Goal: Navigation & Orientation: Find specific page/section

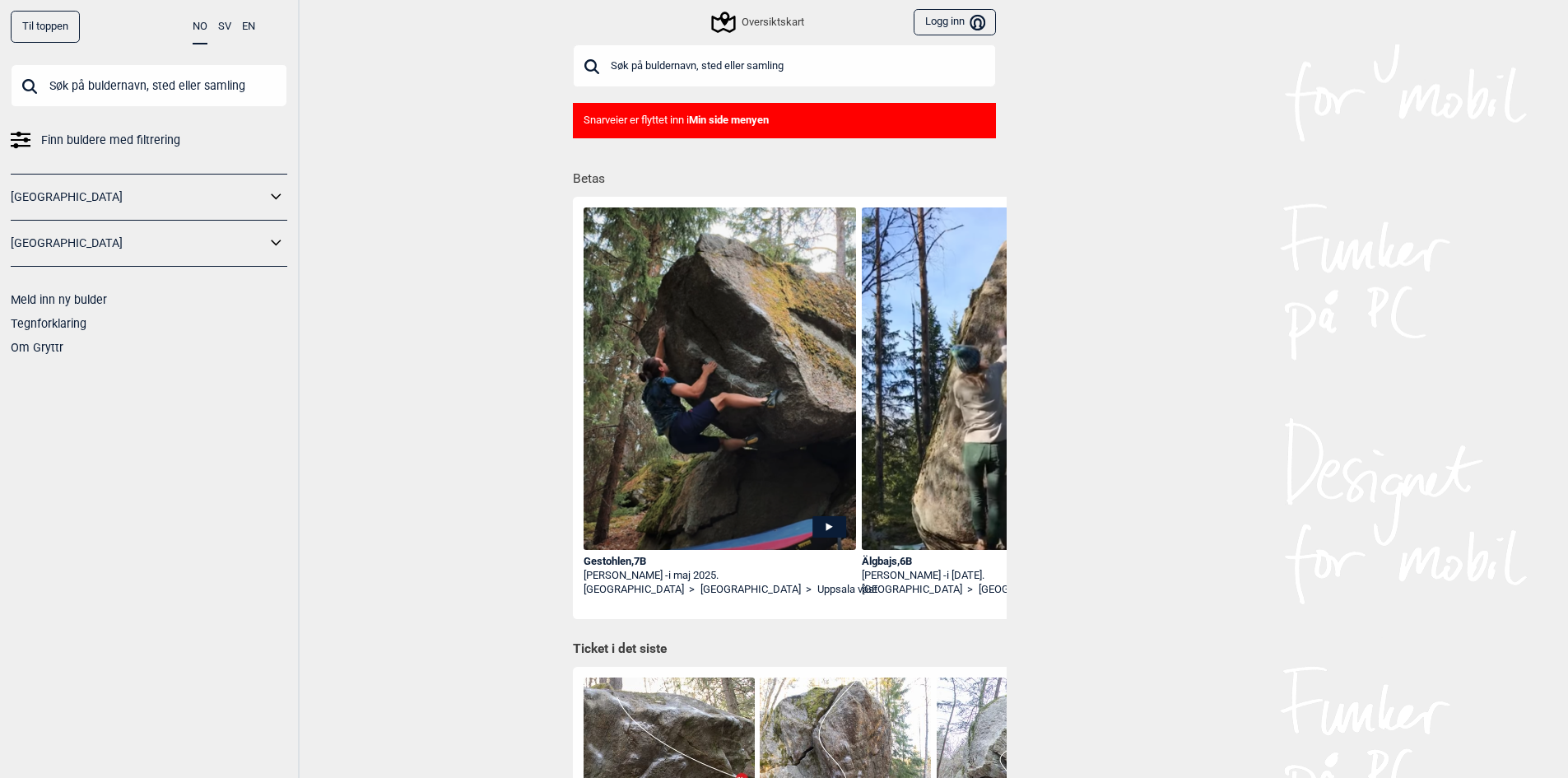
click at [99, 90] on input "text" at bounding box center [148, 86] width 276 height 43
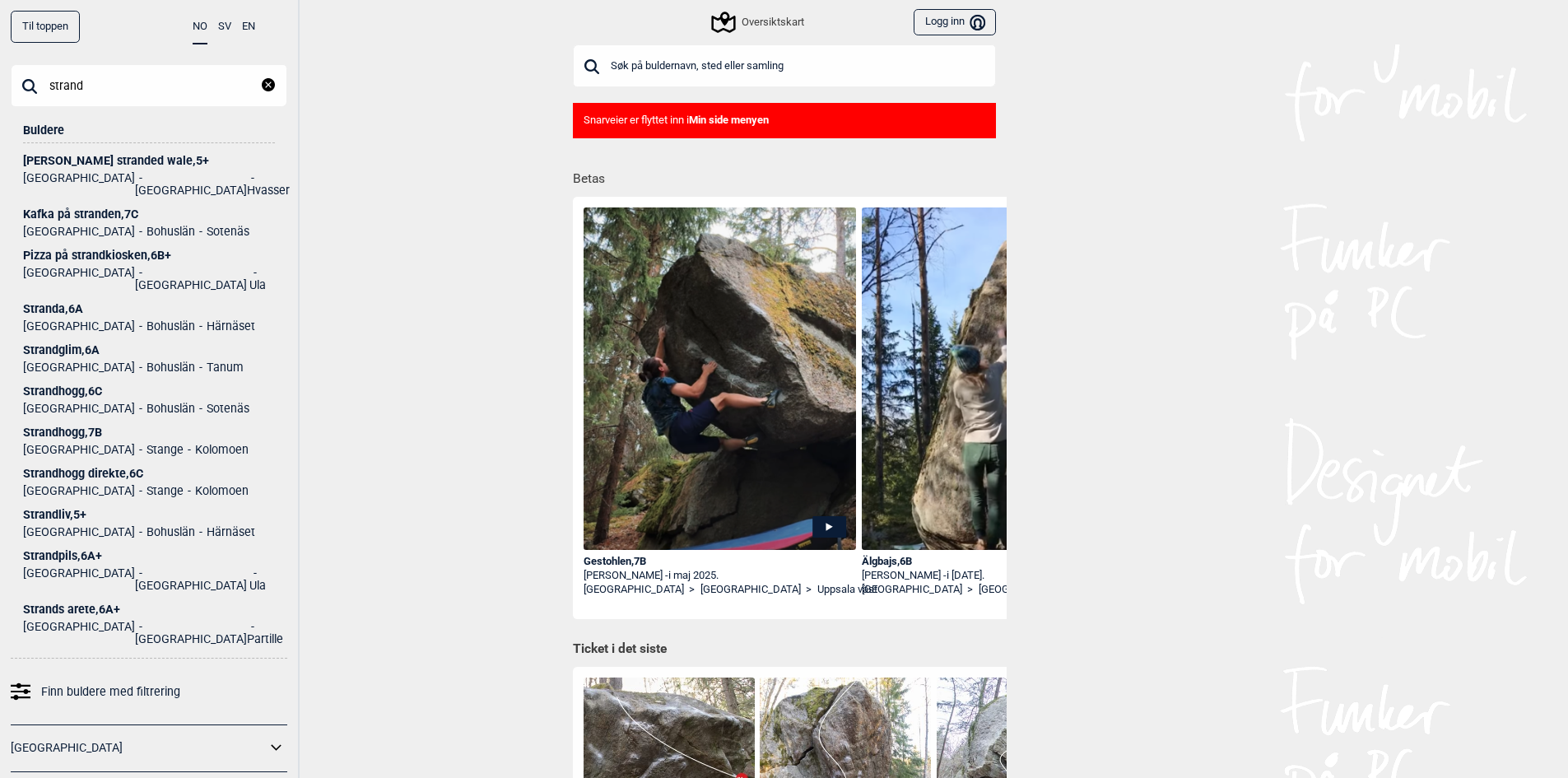
type input "strand"
click at [62, 427] on div "[STREET_ADDRESS]" at bounding box center [148, 433] width 252 height 13
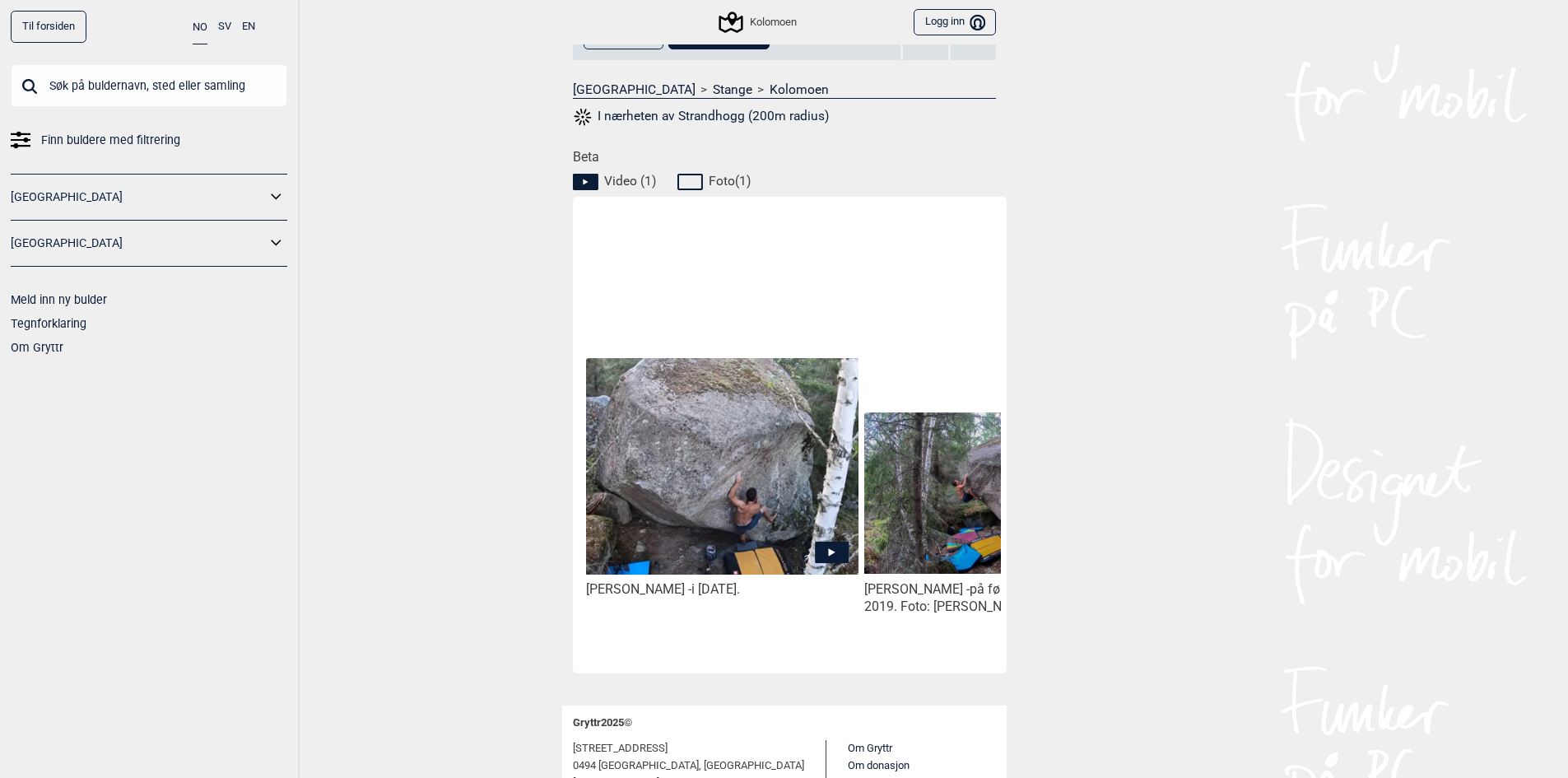
scroll to position [659, 0]
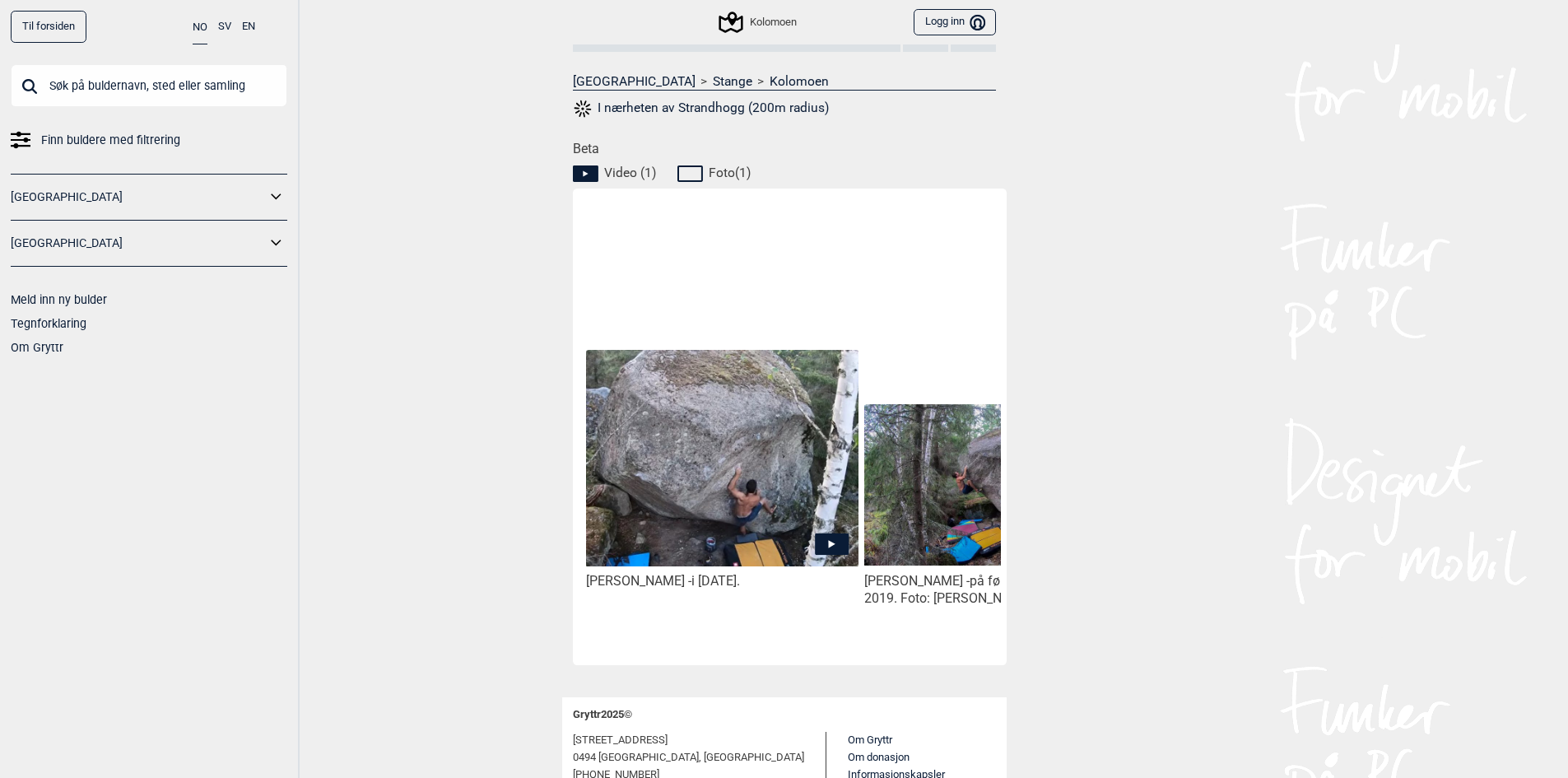
click at [819, 534] on icon at bounding box center [832, 545] width 34 height 22
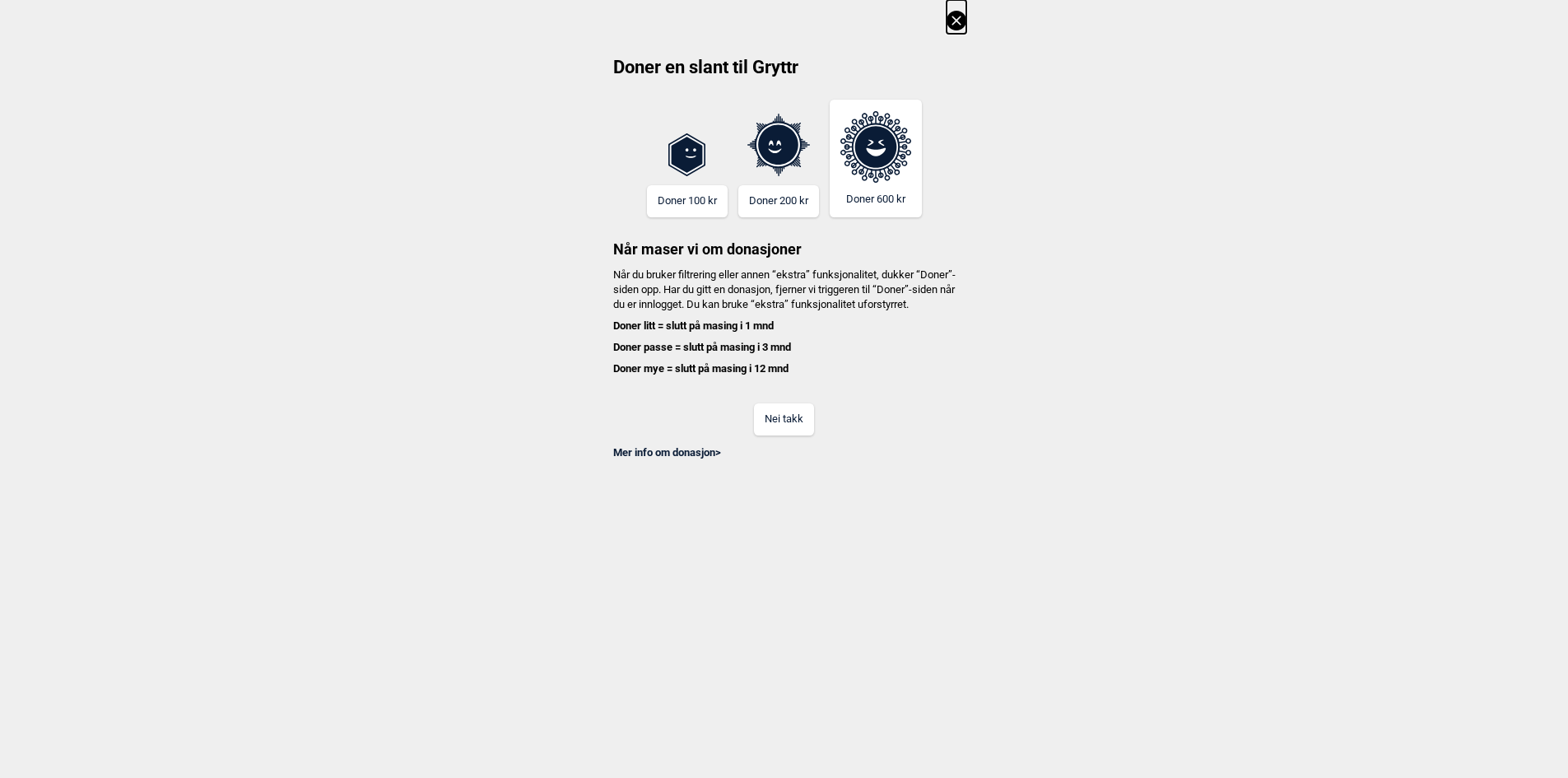
click at [789, 436] on button "Nei takk" at bounding box center [784, 419] width 60 height 32
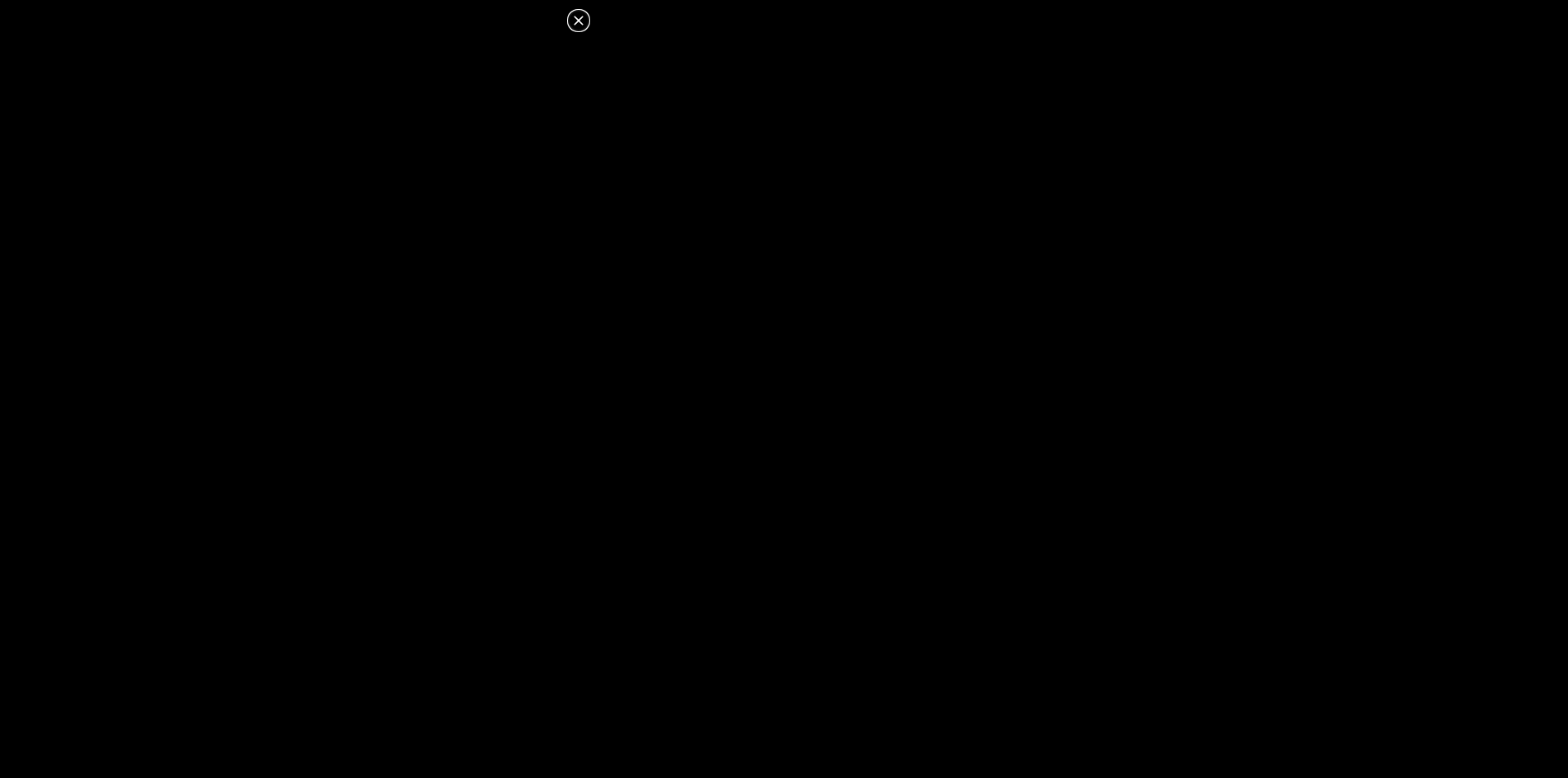
click at [577, 18] on icon at bounding box center [579, 21] width 20 height 20
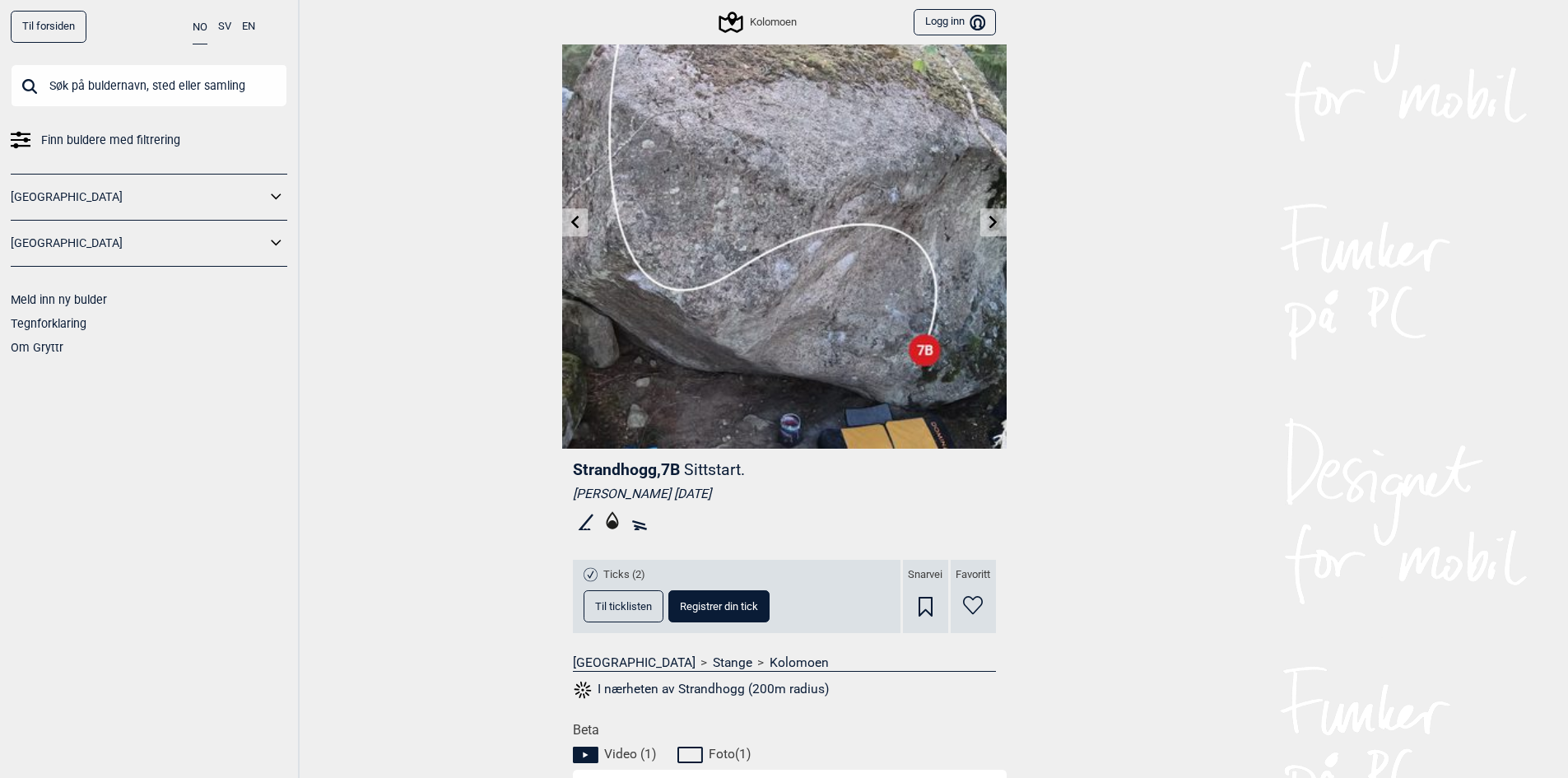
scroll to position [0, 0]
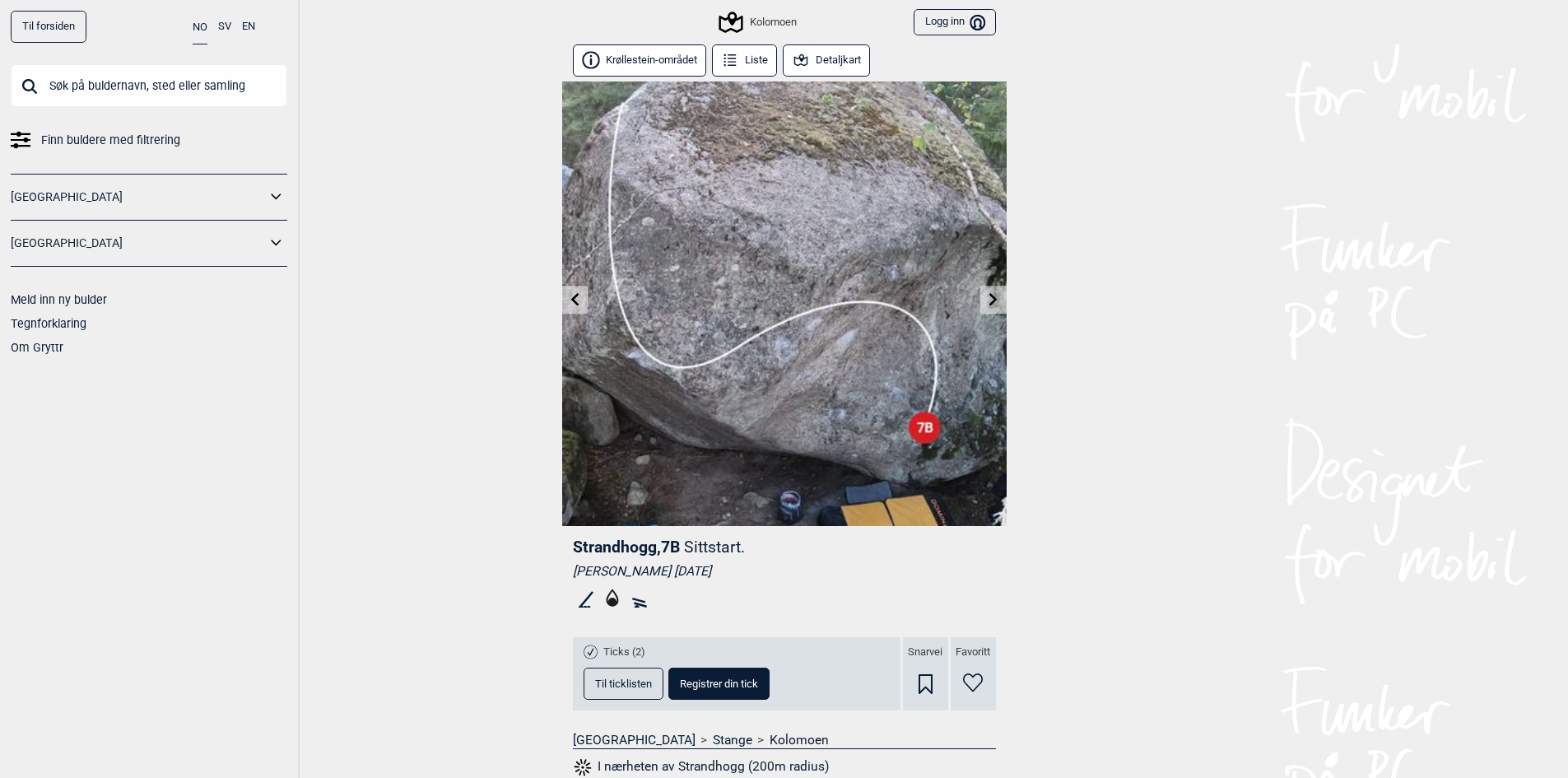
click at [820, 58] on button "Detaljkart" at bounding box center [827, 60] width 88 height 32
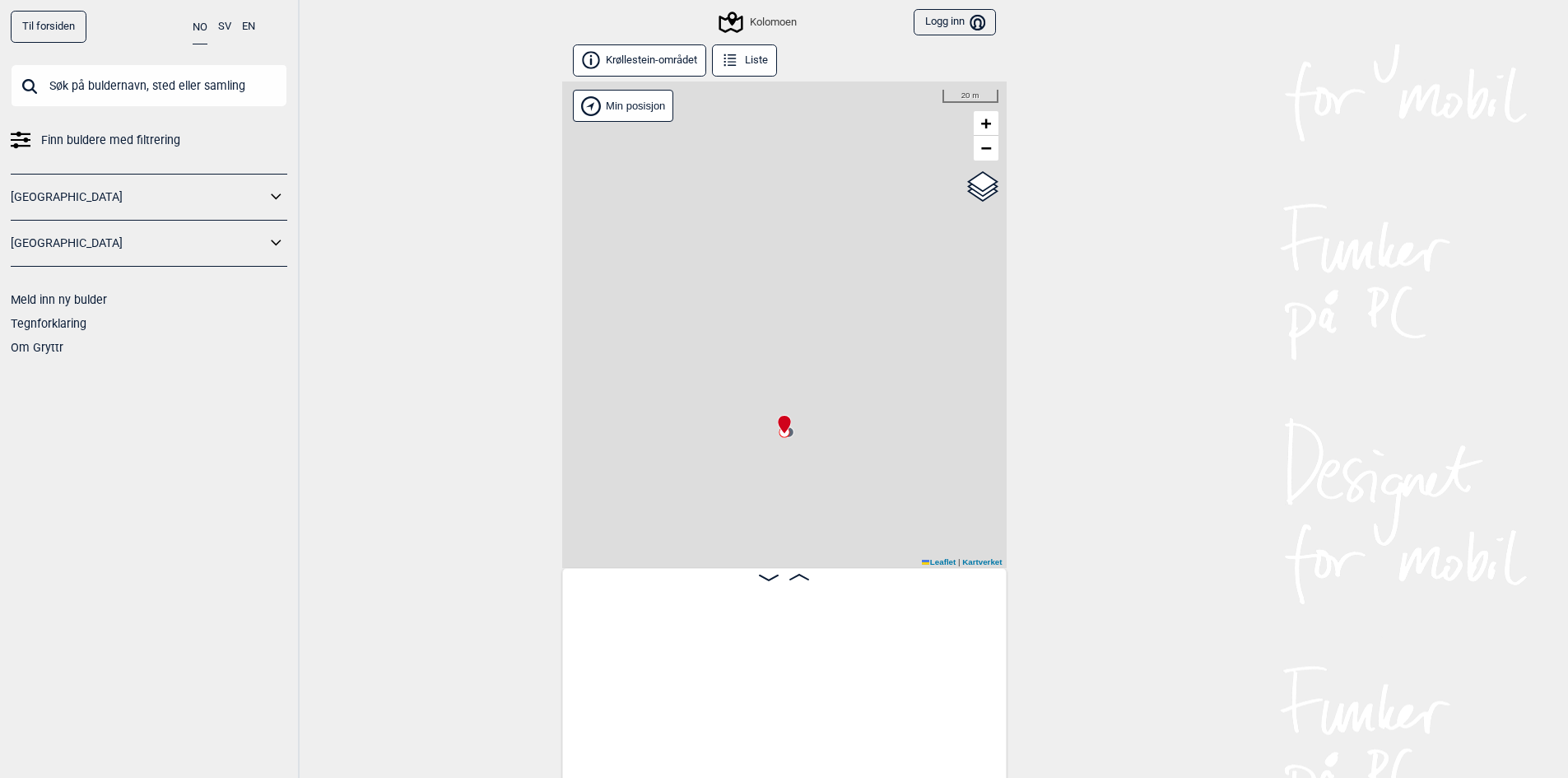
scroll to position [0, 10572]
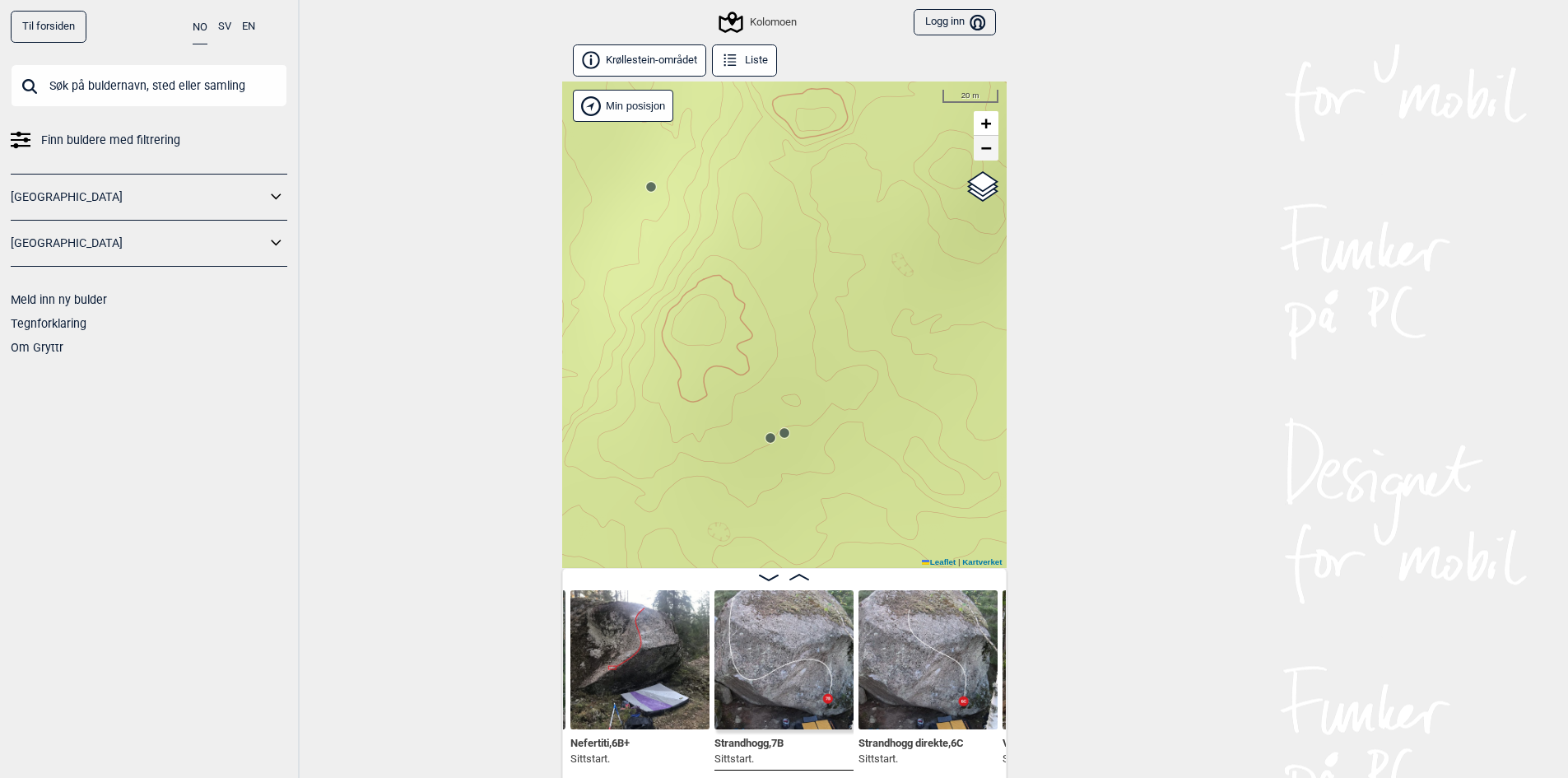
click at [988, 153] on span "−" at bounding box center [985, 148] width 11 height 21
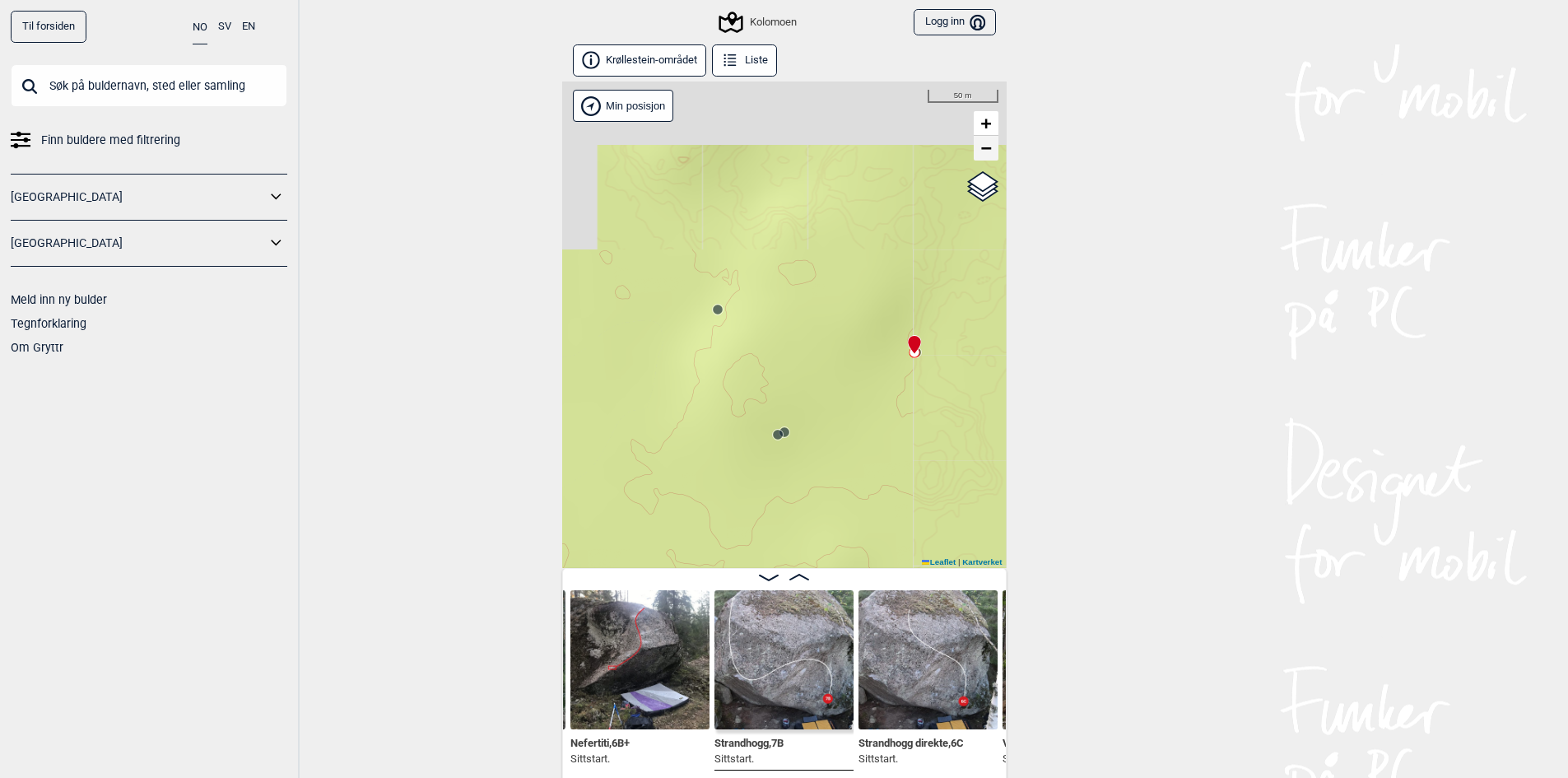
click at [988, 153] on span "−" at bounding box center [985, 148] width 11 height 21
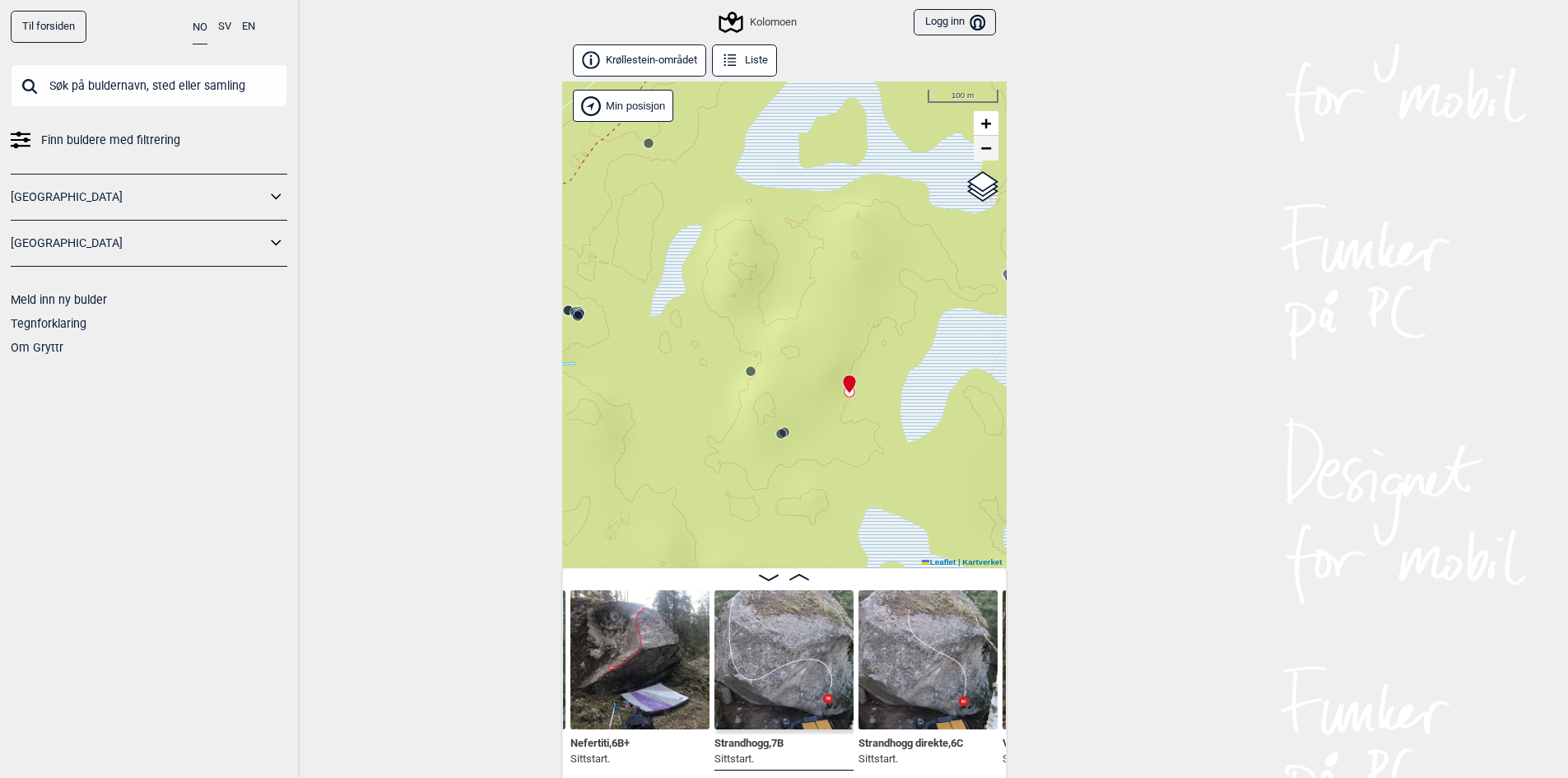
click at [987, 154] on span "−" at bounding box center [985, 148] width 11 height 21
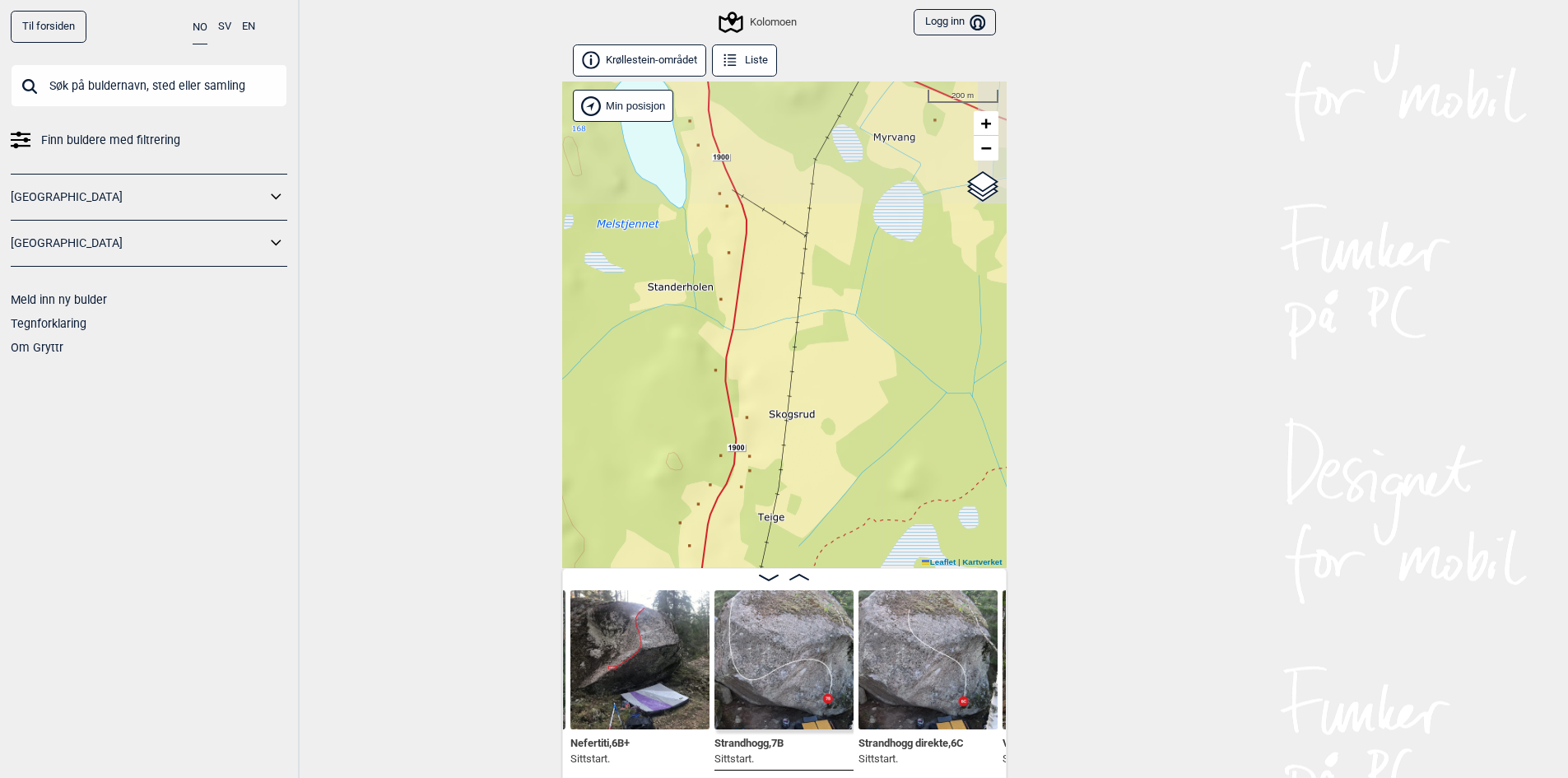
drag, startPoint x: 650, startPoint y: 425, endPoint x: 755, endPoint y: 716, distance: 309.4
click at [756, 719] on div "Krøllestein-området Liste Kolomoen" at bounding box center [784, 413] width 444 height 739
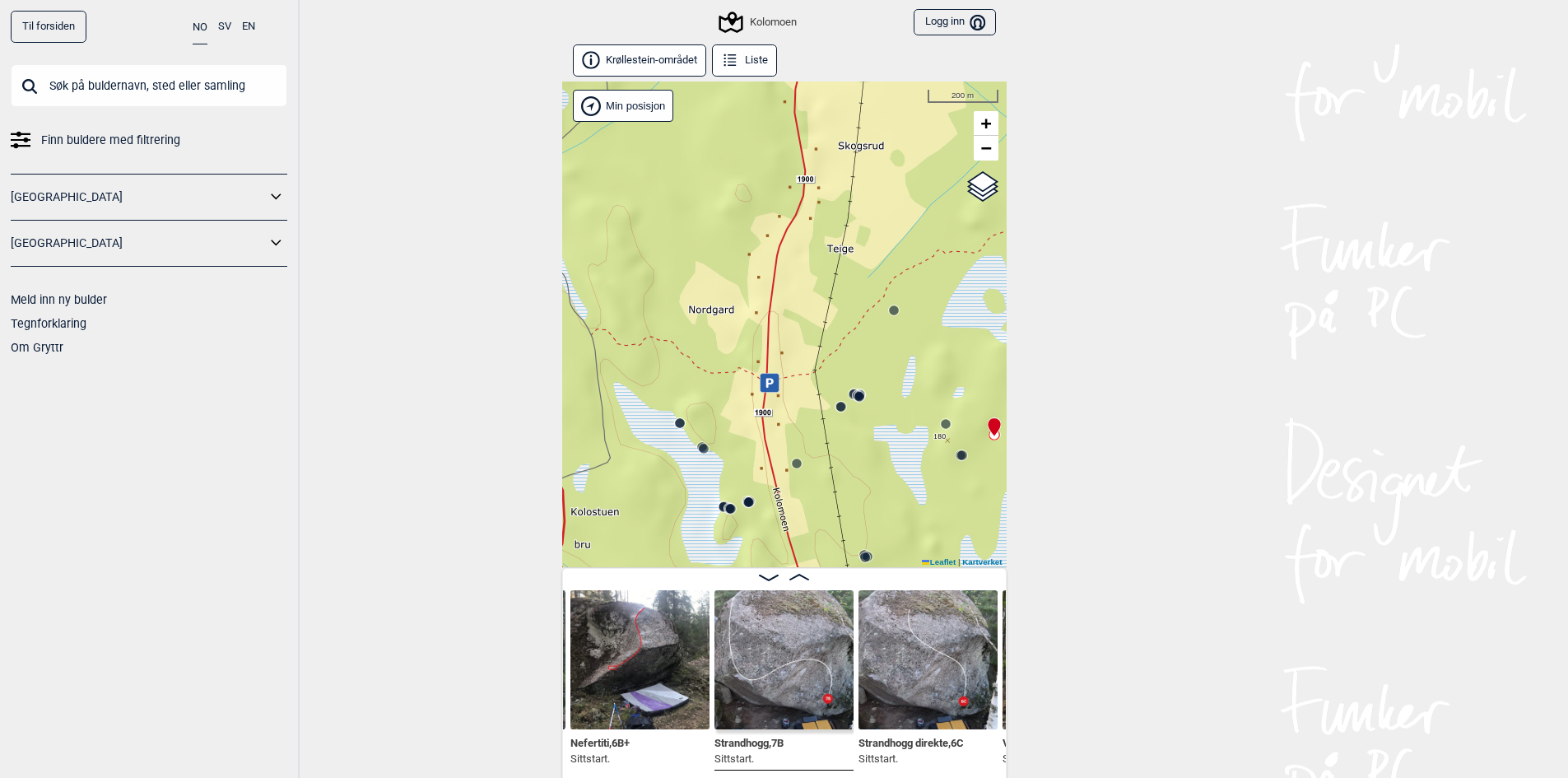
drag, startPoint x: 717, startPoint y: 287, endPoint x: 789, endPoint y: 17, distance: 279.4
click at [789, 17] on div "Til forsiden NO SV EN Finn buldere med filtrering [GEOGRAPHIC_DATA] [GEOGRAPHIC…" at bounding box center [784, 389] width 1568 height 778
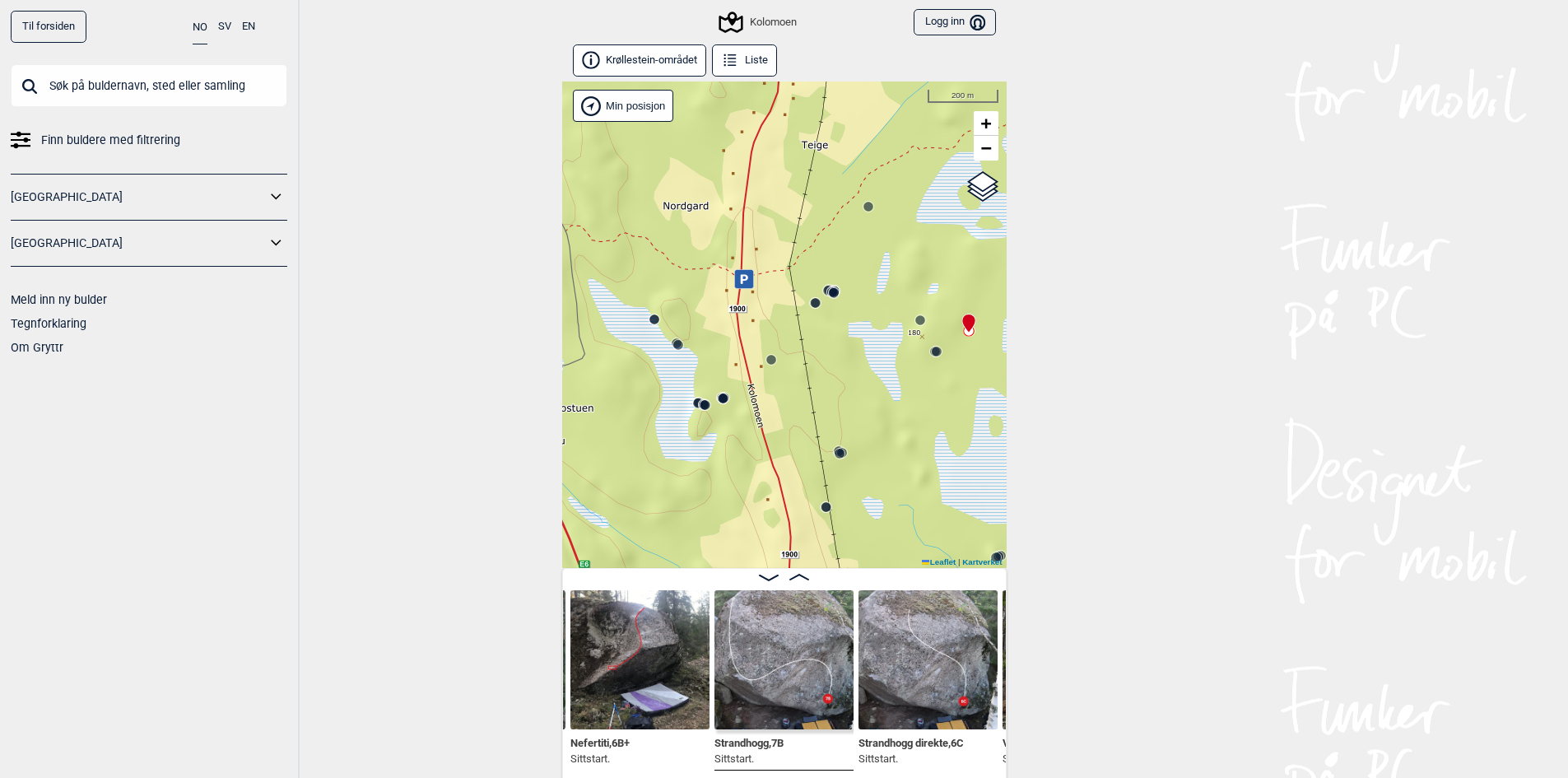
drag, startPoint x: 852, startPoint y: 424, endPoint x: 825, endPoint y: 320, distance: 107.4
click at [825, 320] on div "Kolomoen" at bounding box center [784, 325] width 444 height 487
click at [979, 128] on link "+" at bounding box center [986, 123] width 25 height 25
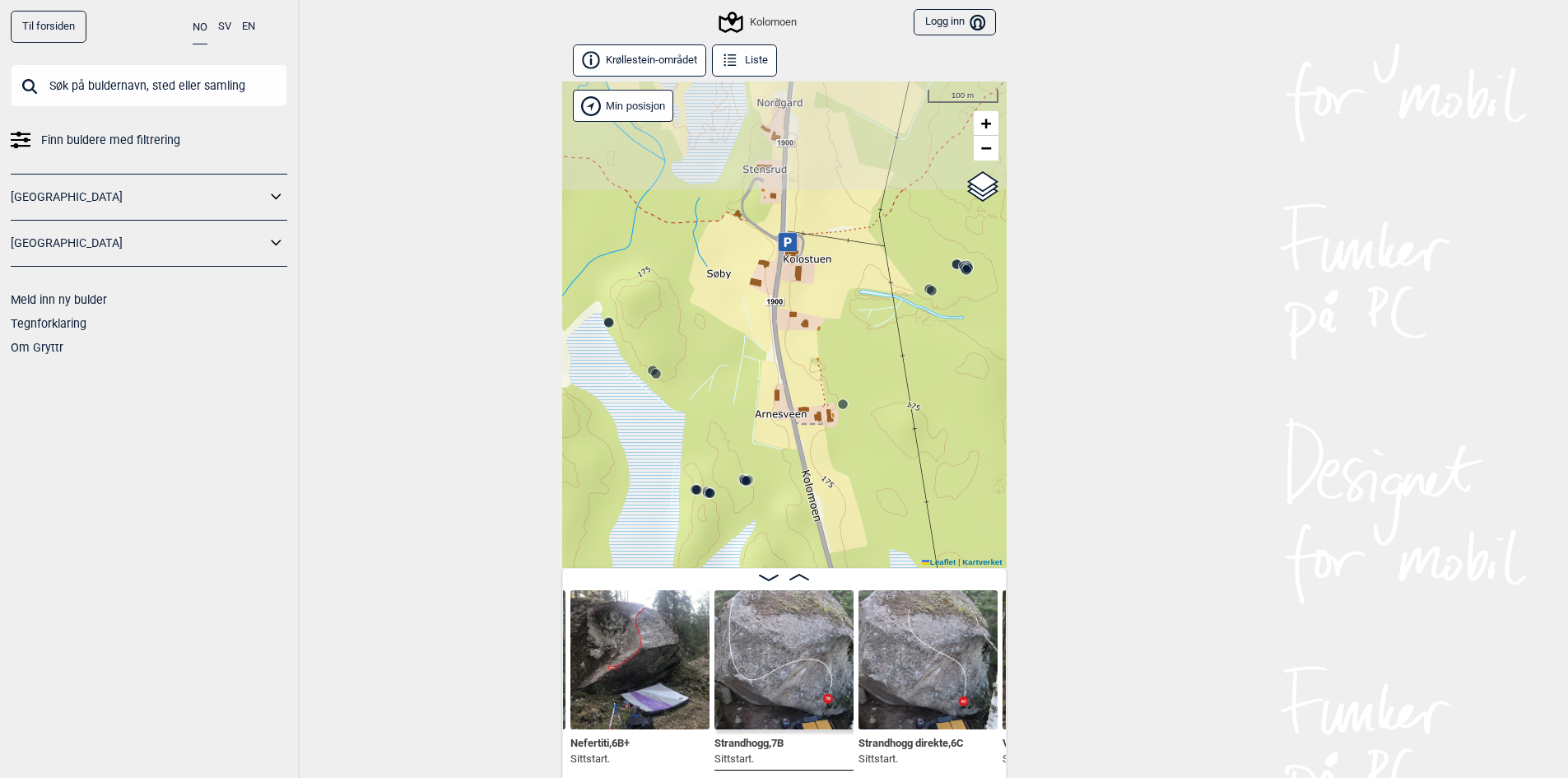
drag, startPoint x: 751, startPoint y: 289, endPoint x: 832, endPoint y: 396, distance: 134.2
click at [832, 396] on div "Kolomoen" at bounding box center [784, 325] width 444 height 487
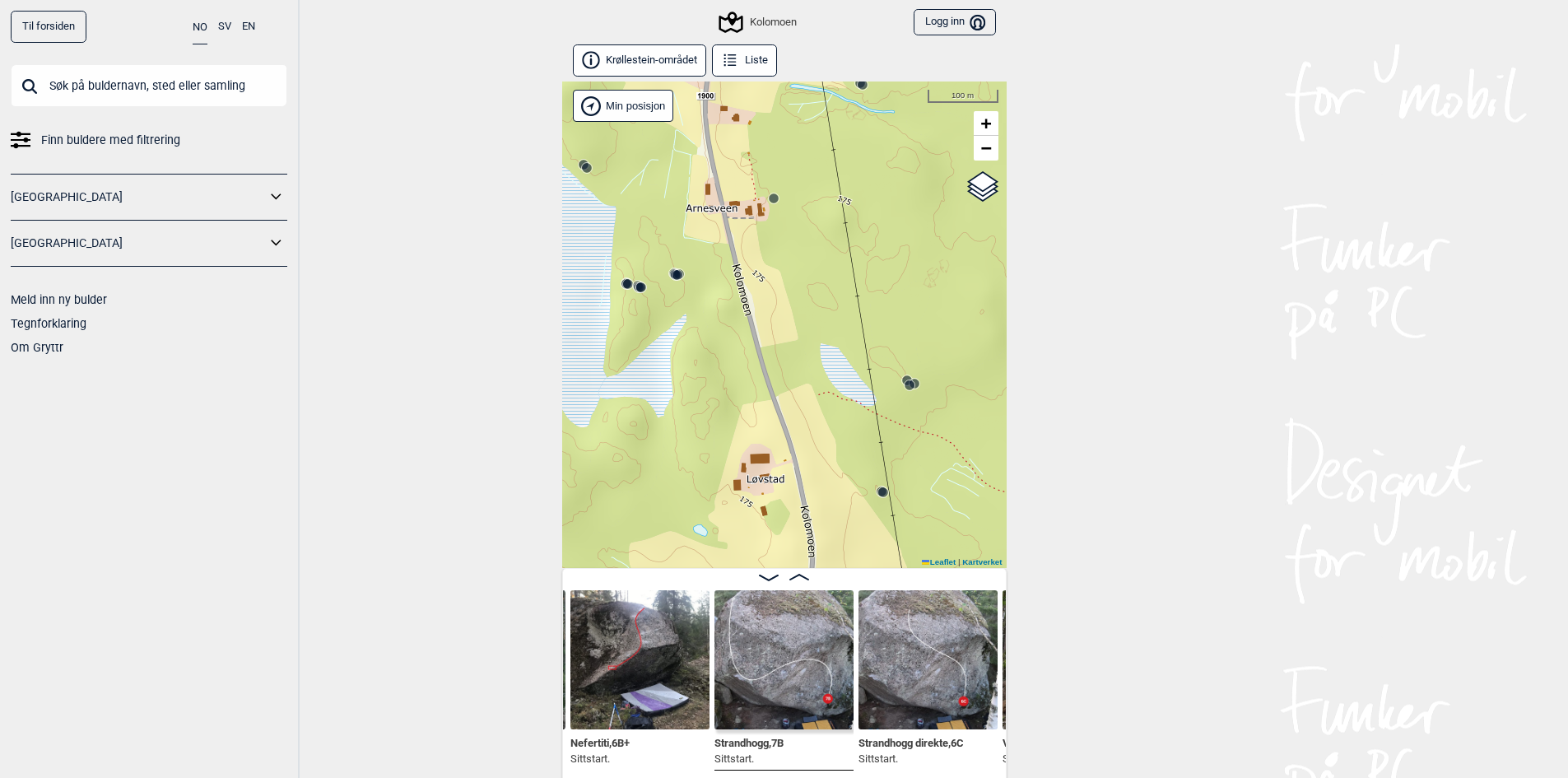
drag, startPoint x: 814, startPoint y: 431, endPoint x: 738, endPoint y: 211, distance: 232.8
click at [738, 209] on div "Kolomoen" at bounding box center [784, 325] width 444 height 487
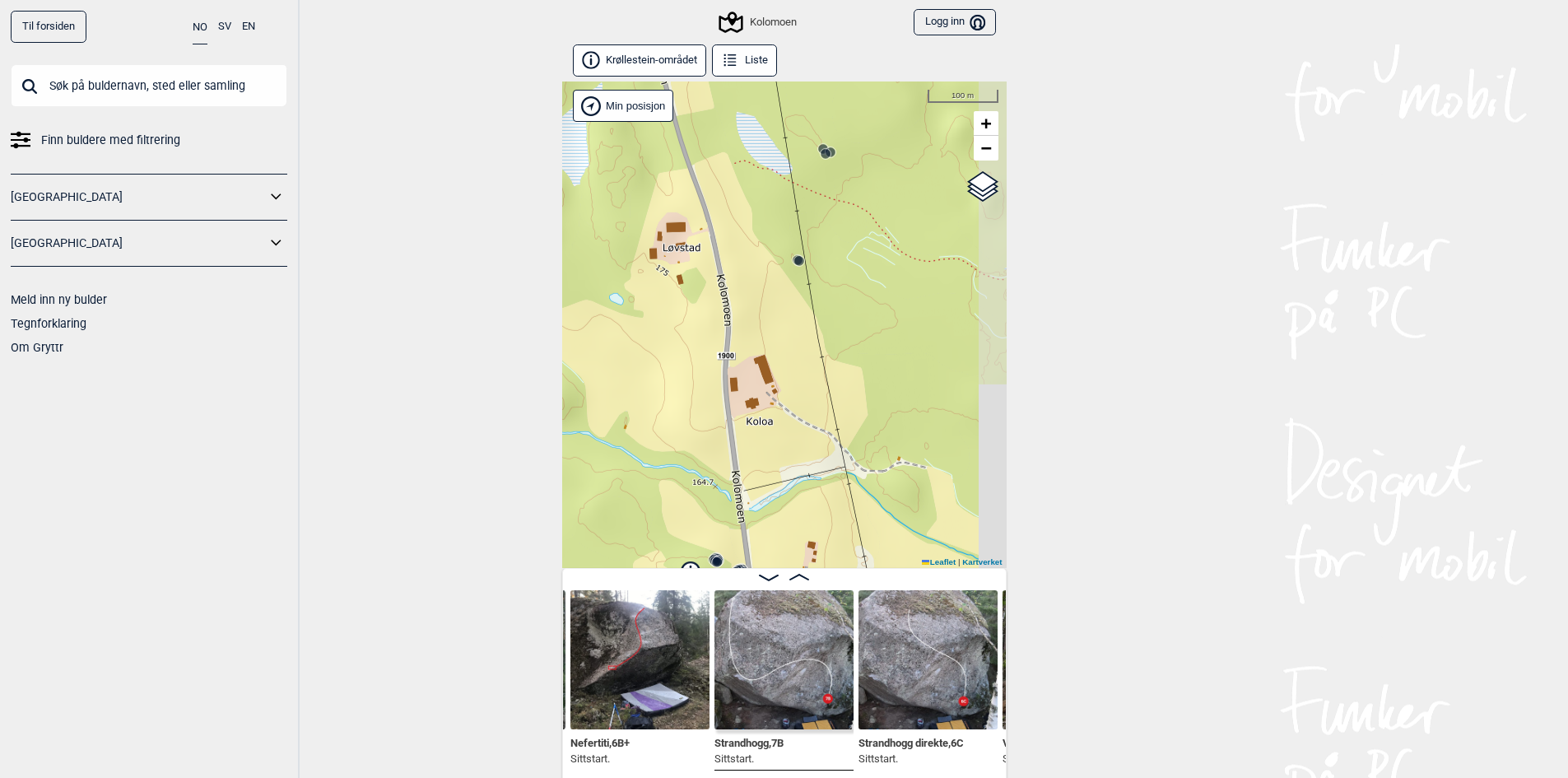
drag, startPoint x: 784, startPoint y: 390, endPoint x: 709, endPoint y: 163, distance: 239.1
click at [709, 163] on div "Kolomoen" at bounding box center [784, 325] width 444 height 487
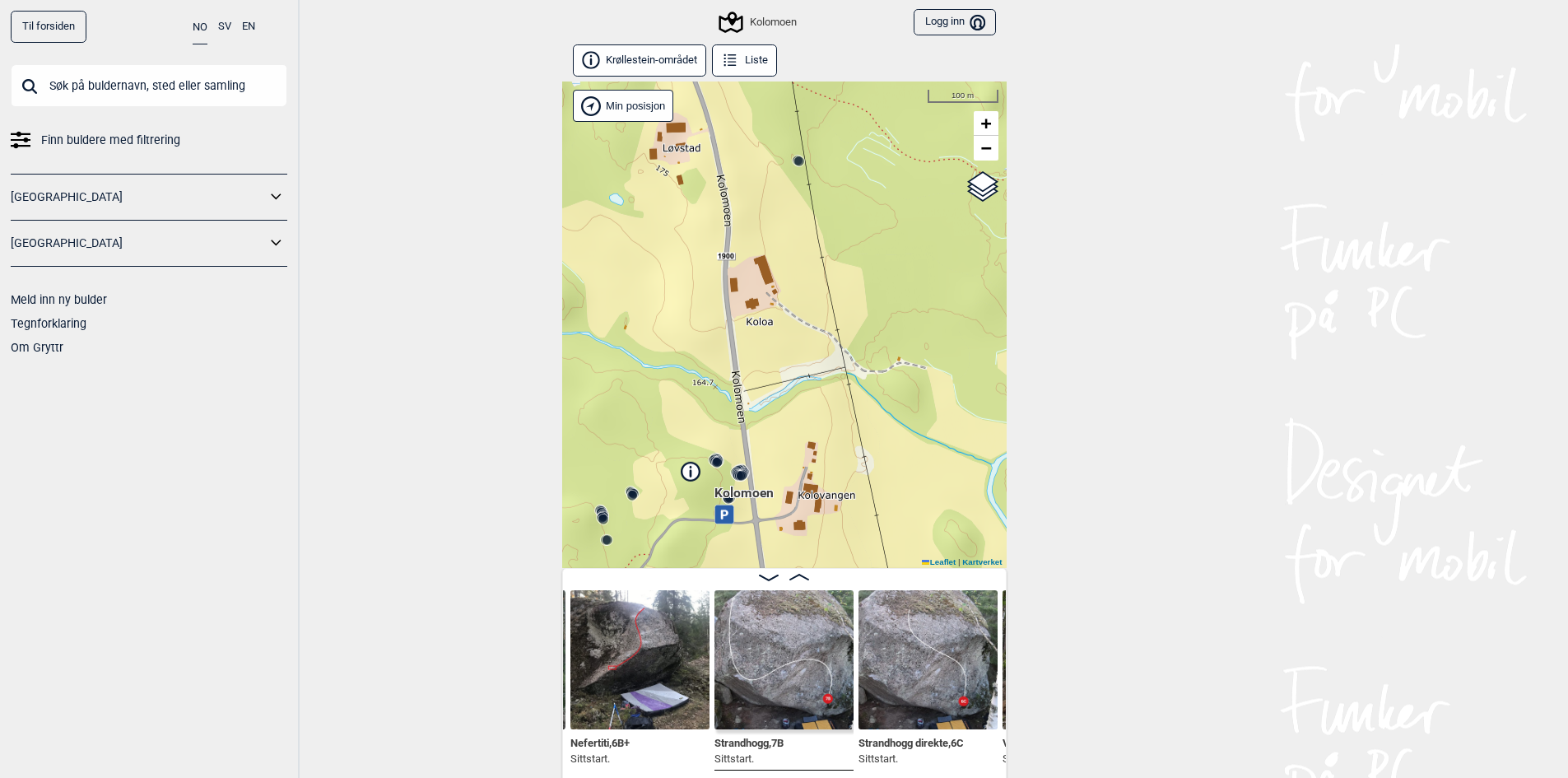
drag, startPoint x: 731, startPoint y: 316, endPoint x: 728, endPoint y: 227, distance: 89.1
click at [728, 227] on div "Kolomoen" at bounding box center [784, 325] width 444 height 487
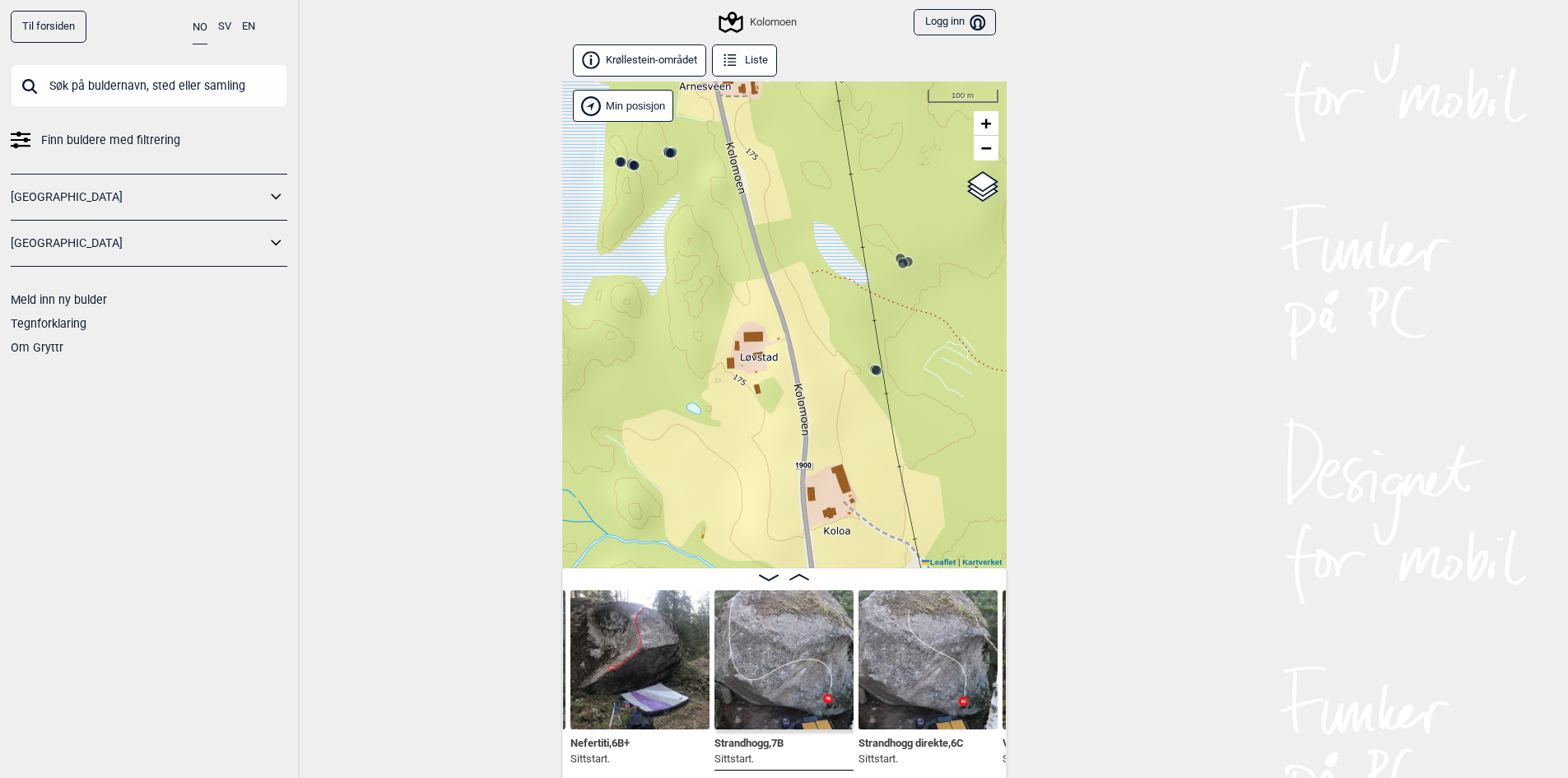
drag, startPoint x: 741, startPoint y: 407, endPoint x: 812, endPoint y: 603, distance: 208.5
click at [812, 609] on div "Krøllestein-området Liste Kolomoen" at bounding box center [784, 413] width 444 height 739
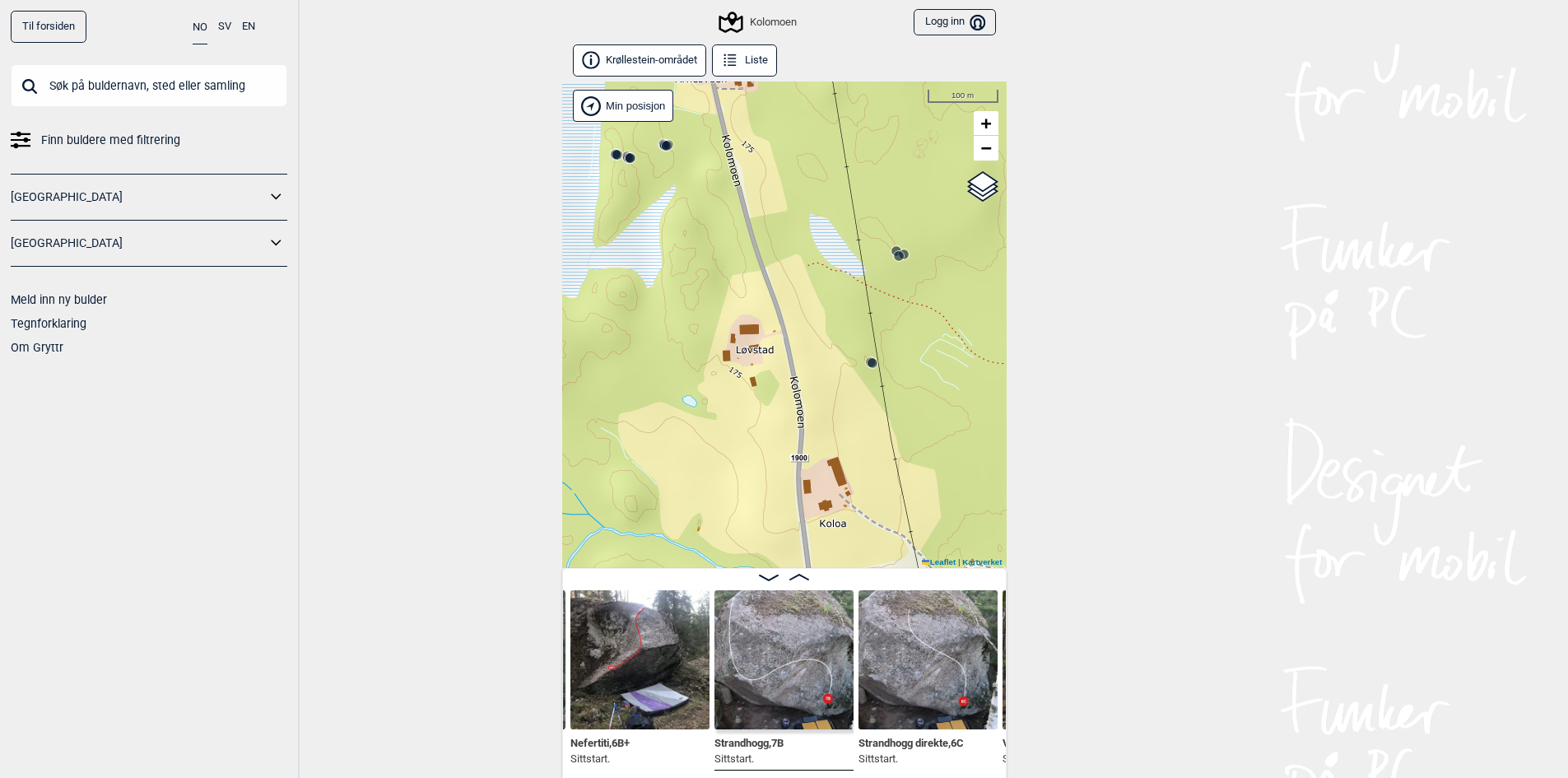
click at [969, 149] on div "Kolomoen" at bounding box center [784, 325] width 444 height 487
click at [980, 150] on span "−" at bounding box center [985, 148] width 11 height 21
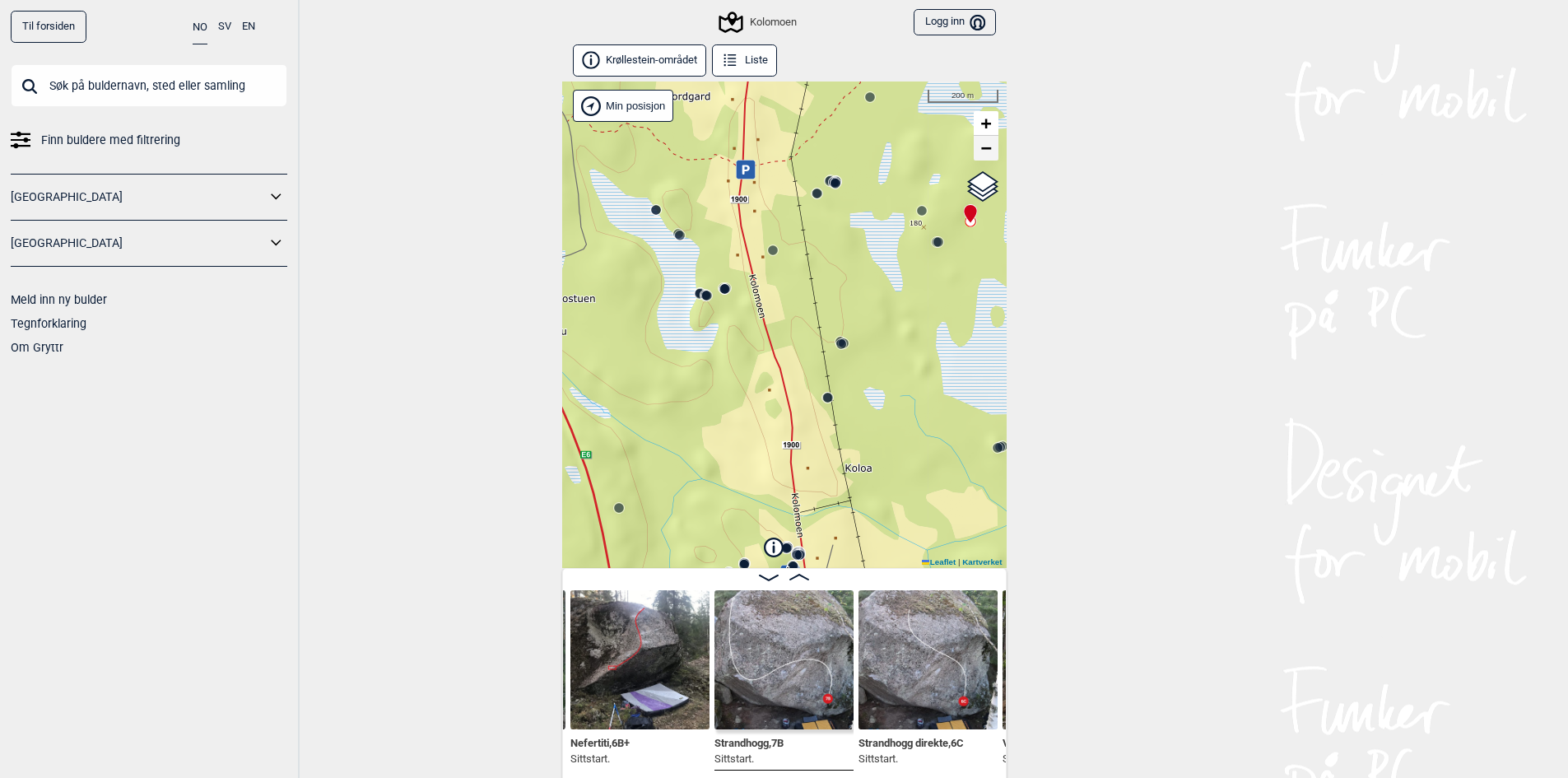
click at [979, 157] on link "−" at bounding box center [986, 148] width 25 height 25
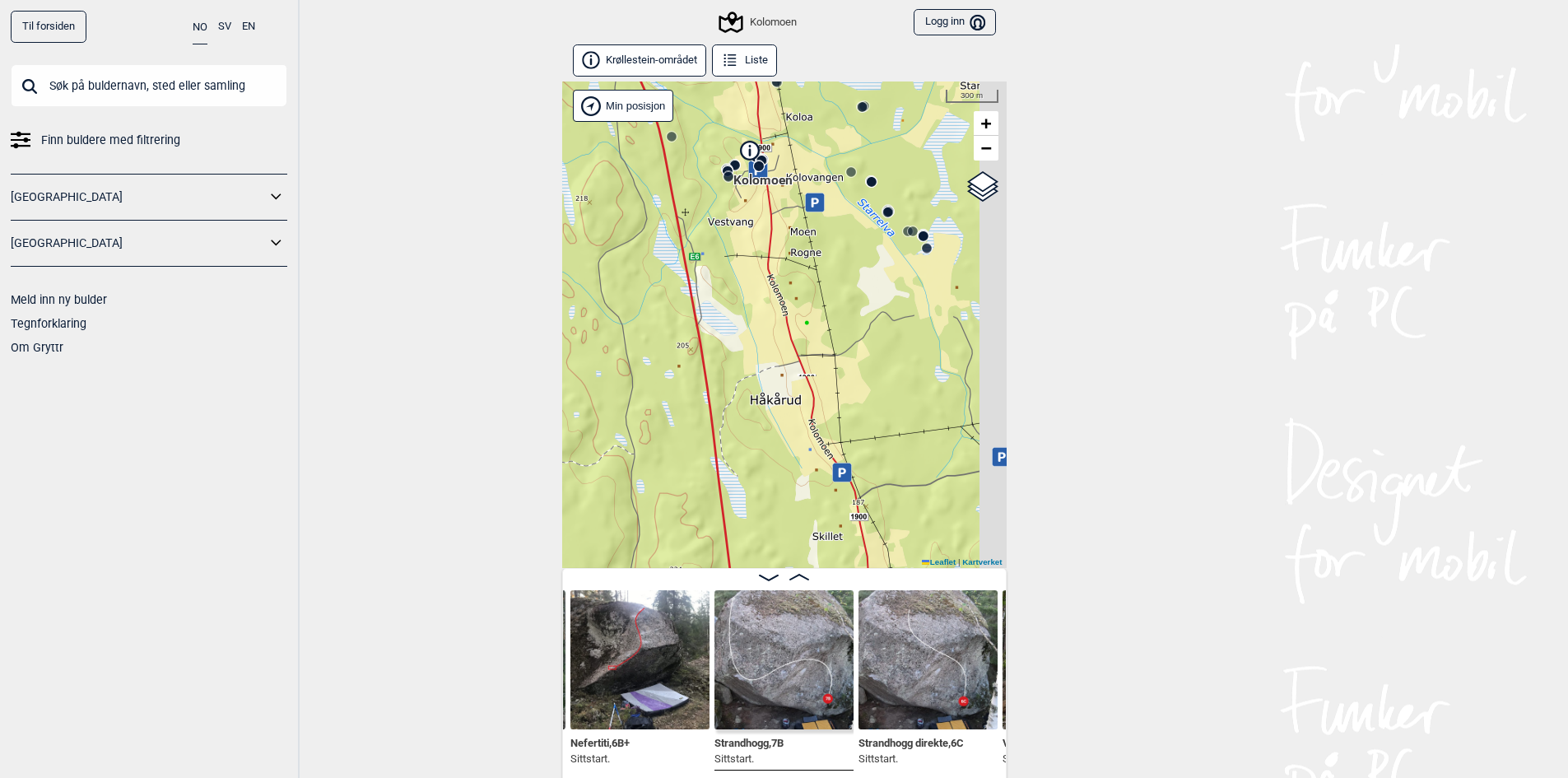
drag, startPoint x: 804, startPoint y: 484, endPoint x: 714, endPoint y: 113, distance: 381.8
click at [714, 113] on div "Kolomoen" at bounding box center [784, 325] width 444 height 487
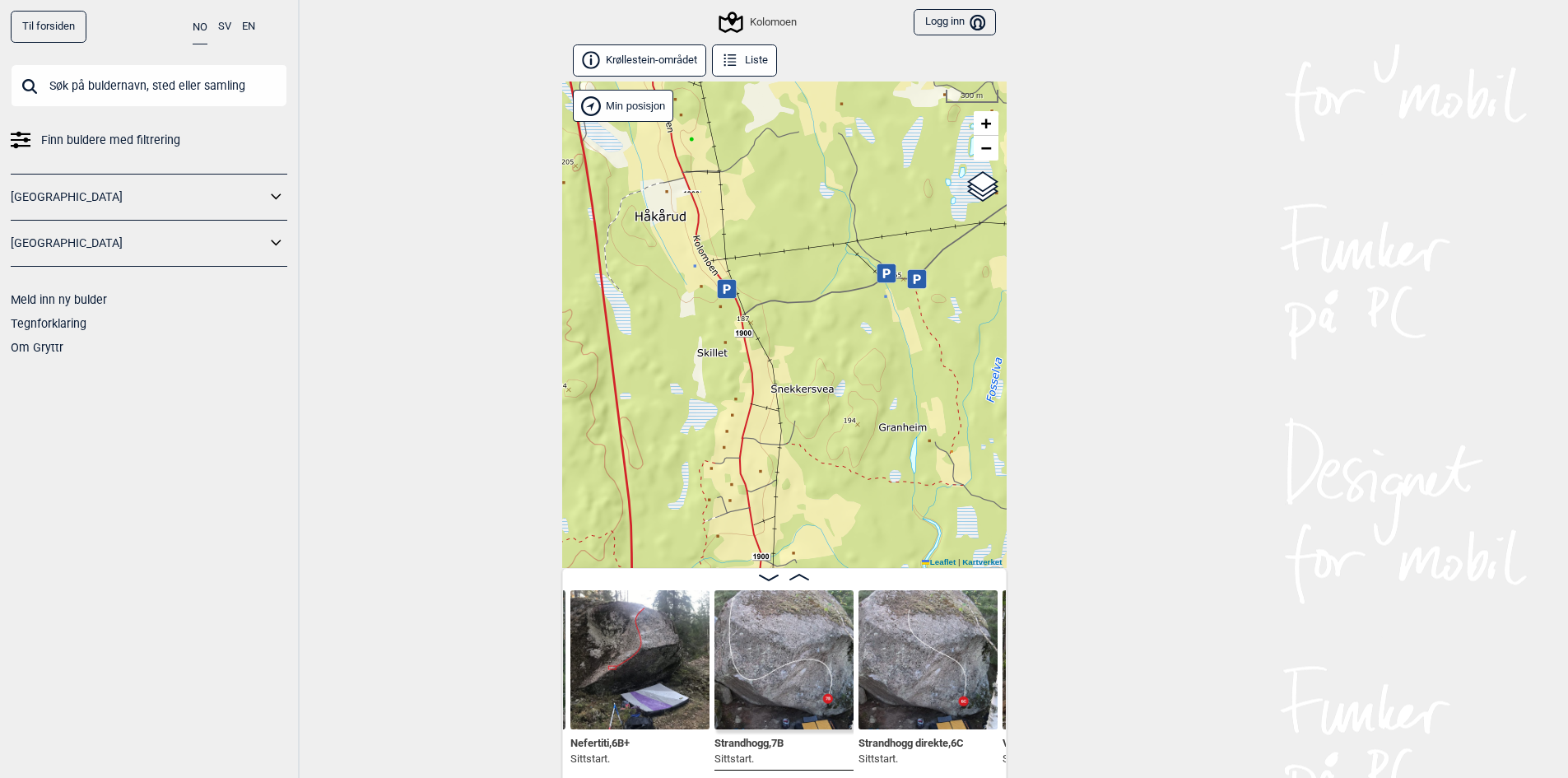
drag, startPoint x: 802, startPoint y: 426, endPoint x: 715, endPoint y: 242, distance: 203.5
click at [715, 244] on div "Kolomoen" at bounding box center [784, 325] width 444 height 487
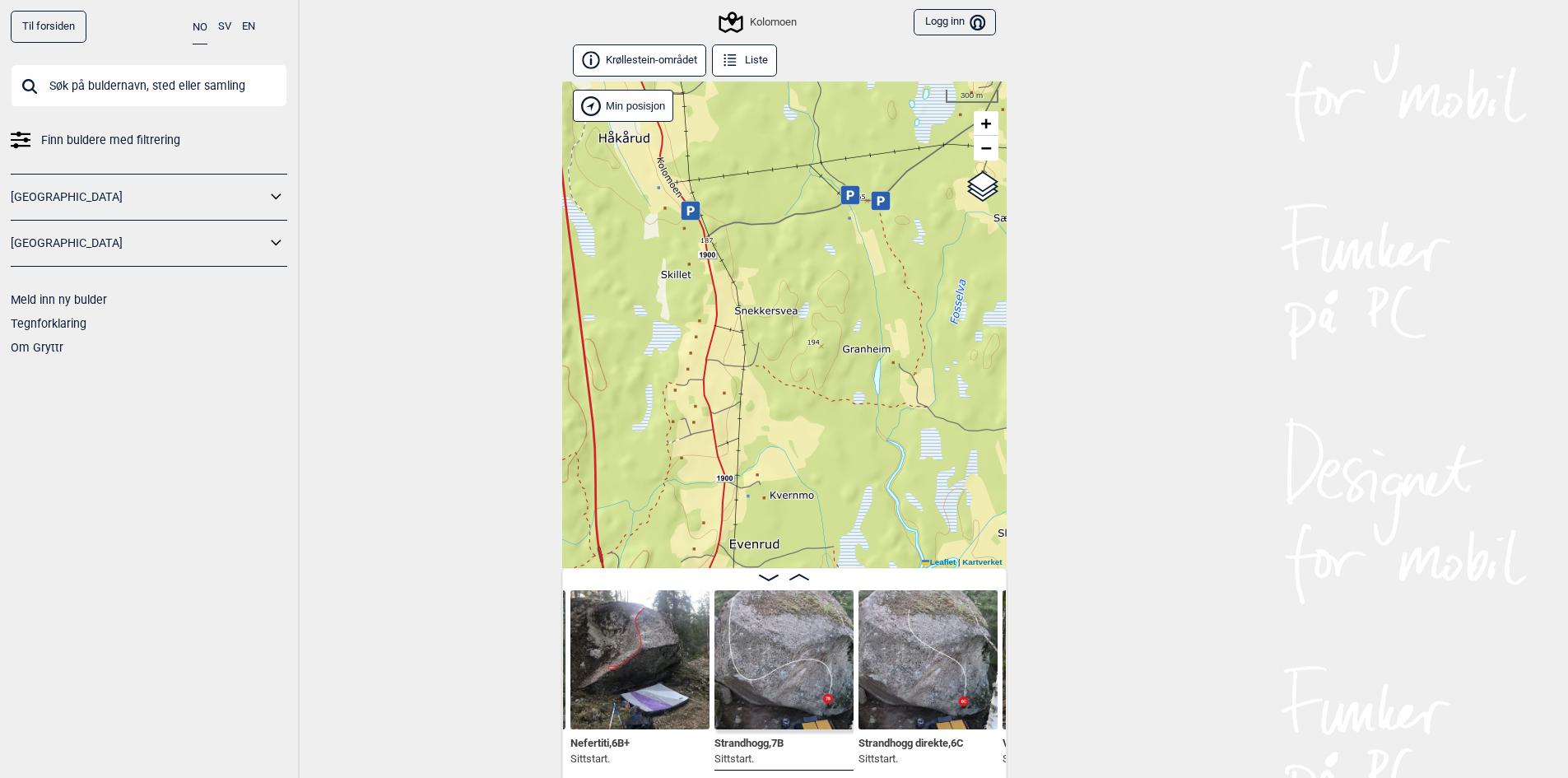
drag, startPoint x: 756, startPoint y: 390, endPoint x: 731, endPoint y: 240, distance: 152.1
click at [731, 247] on div "Kolomoen" at bounding box center [784, 325] width 444 height 487
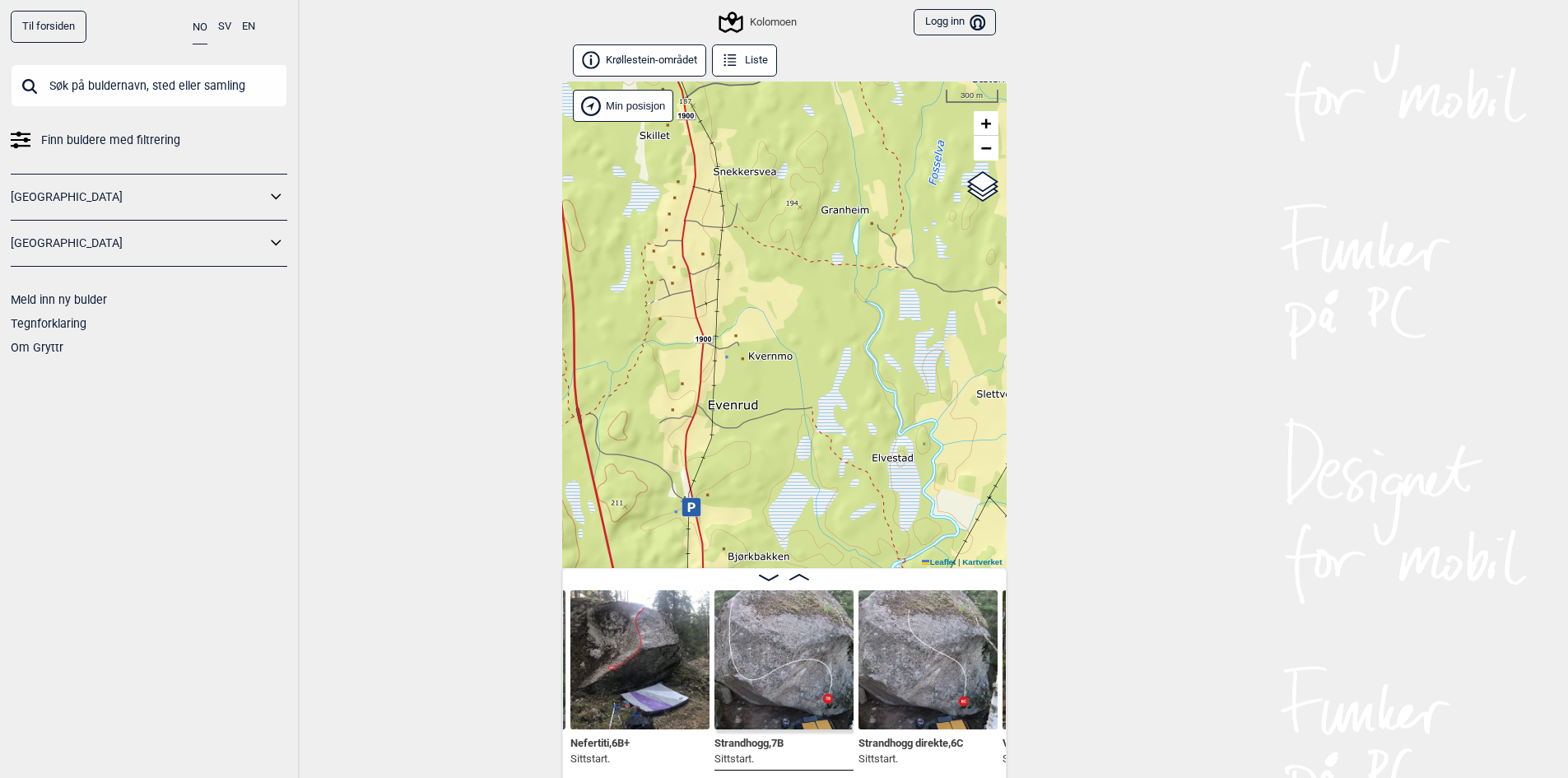
drag, startPoint x: 726, startPoint y: 377, endPoint x: 704, endPoint y: 225, distance: 153.6
click at [705, 227] on div "Kolomoen" at bounding box center [784, 325] width 444 height 487
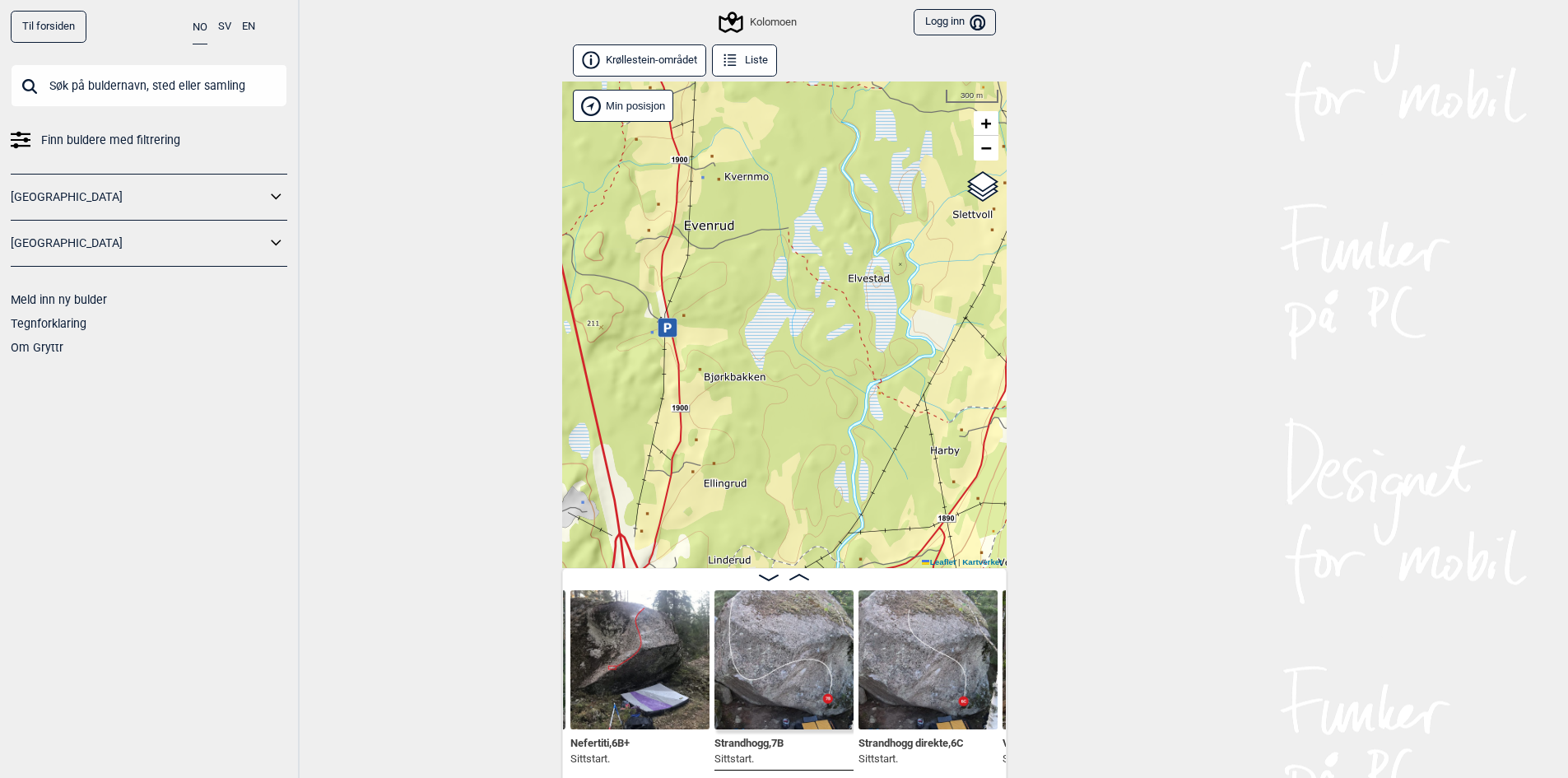
drag, startPoint x: 714, startPoint y: 345, endPoint x: 698, endPoint y: 216, distance: 130.0
click at [699, 217] on div "Kolomoen" at bounding box center [784, 325] width 444 height 487
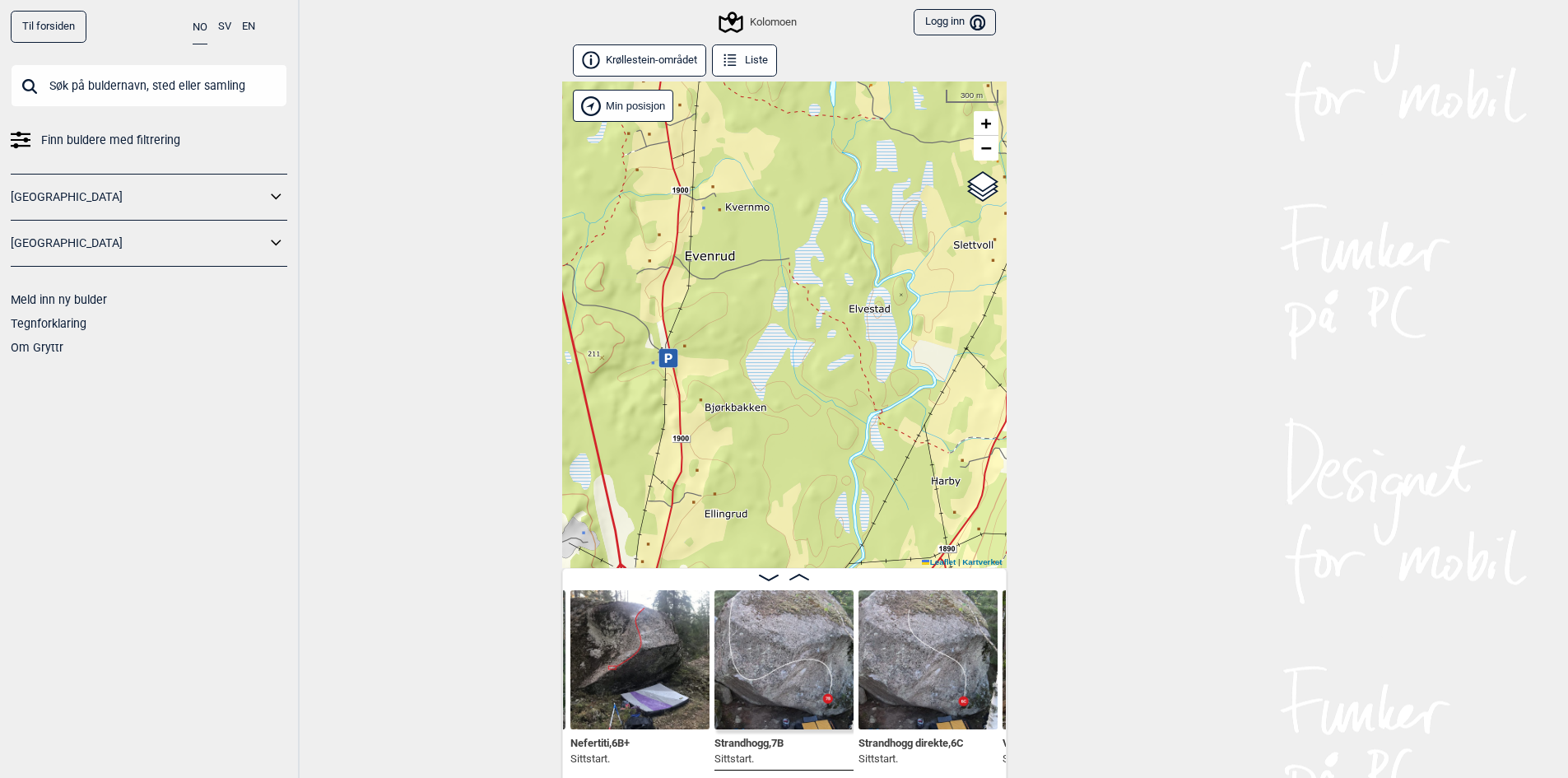
drag, startPoint x: 713, startPoint y: 313, endPoint x: 744, endPoint y: 590, distance: 278.7
click at [740, 597] on div "Krøllestein-området Liste Kolomoen" at bounding box center [784, 413] width 444 height 739
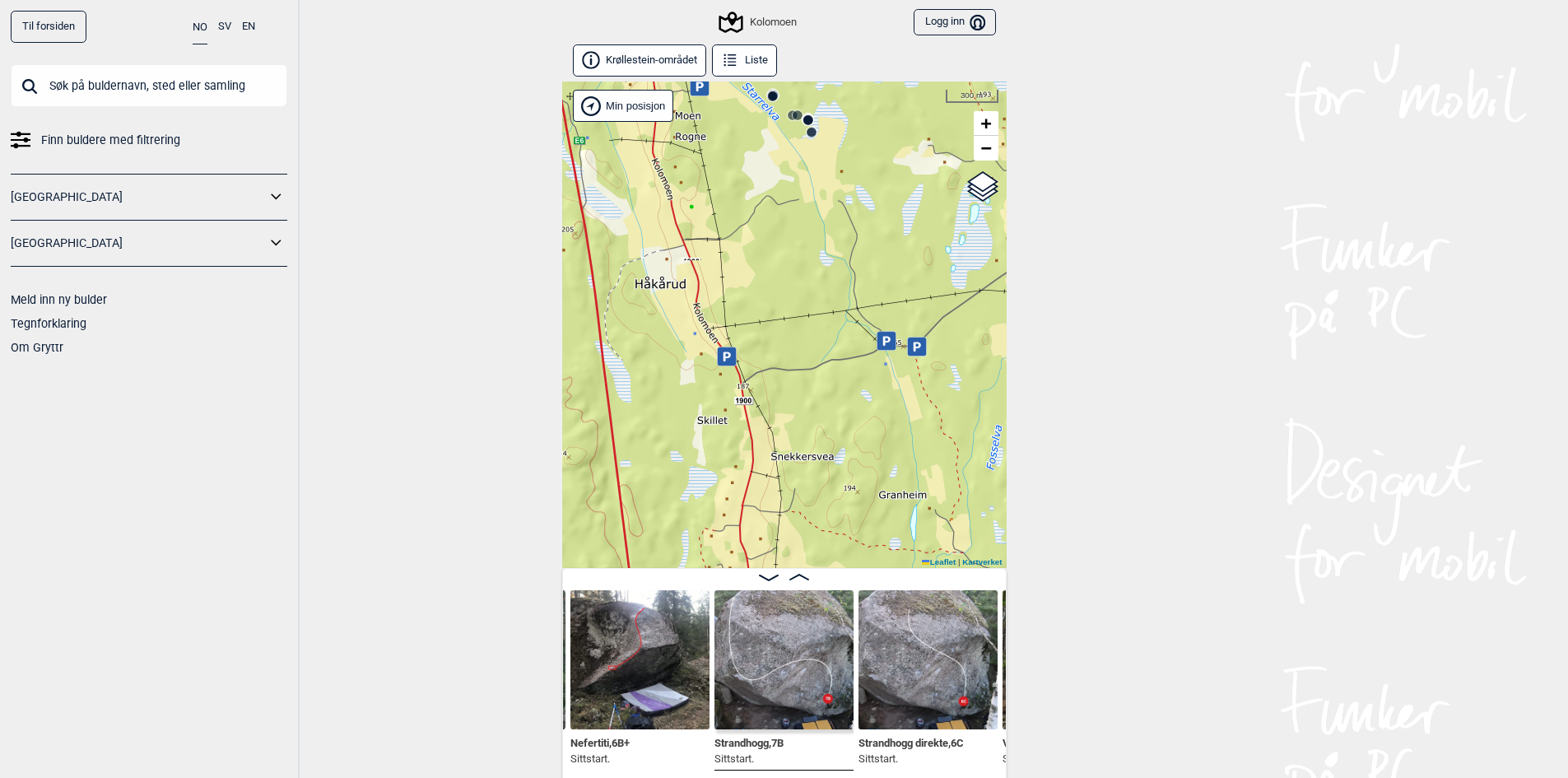
drag, startPoint x: 737, startPoint y: 491, endPoint x: 788, endPoint y: 600, distance: 120.3
click at [791, 605] on div "Krøllestein-området Liste Kolomoen" at bounding box center [784, 413] width 444 height 739
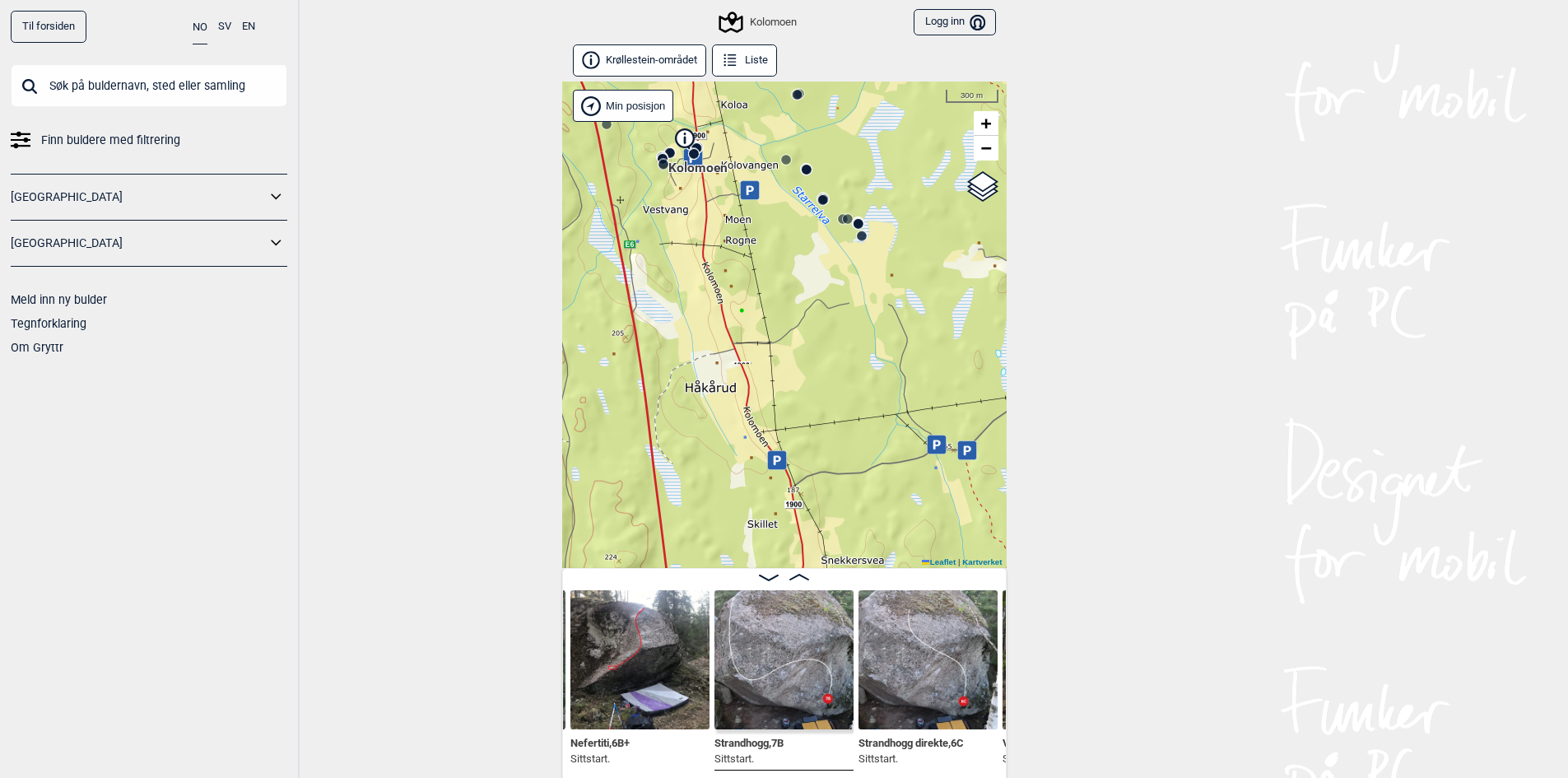
drag, startPoint x: 726, startPoint y: 397, endPoint x: 757, endPoint y: 574, distance: 179.7
click at [761, 580] on div "Krøllestein-området Liste Kolomoen" at bounding box center [784, 413] width 444 height 739
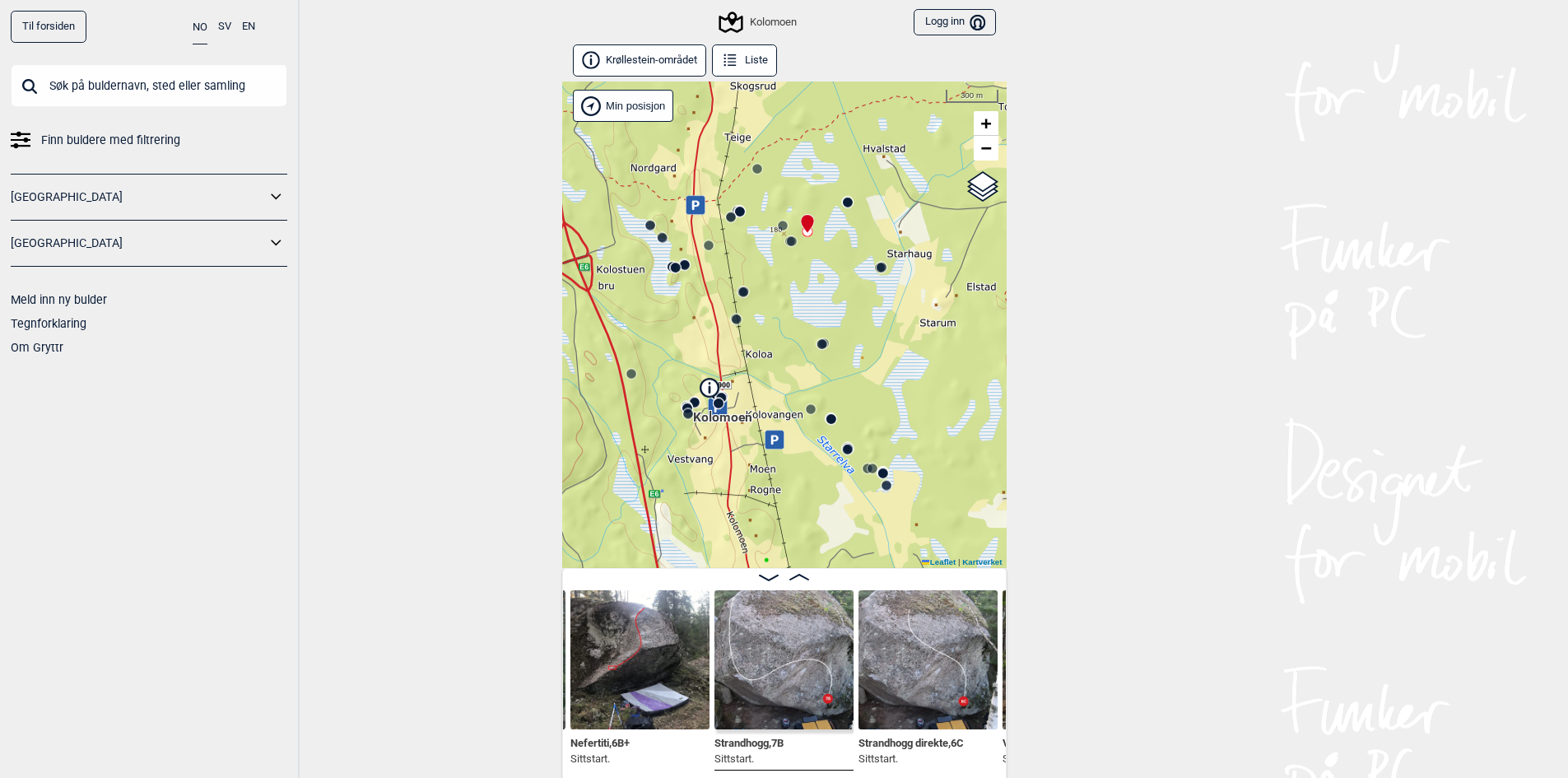
drag, startPoint x: 736, startPoint y: 413, endPoint x: 729, endPoint y: 496, distance: 83.3
click at [729, 496] on div "Kolomoen" at bounding box center [784, 325] width 444 height 487
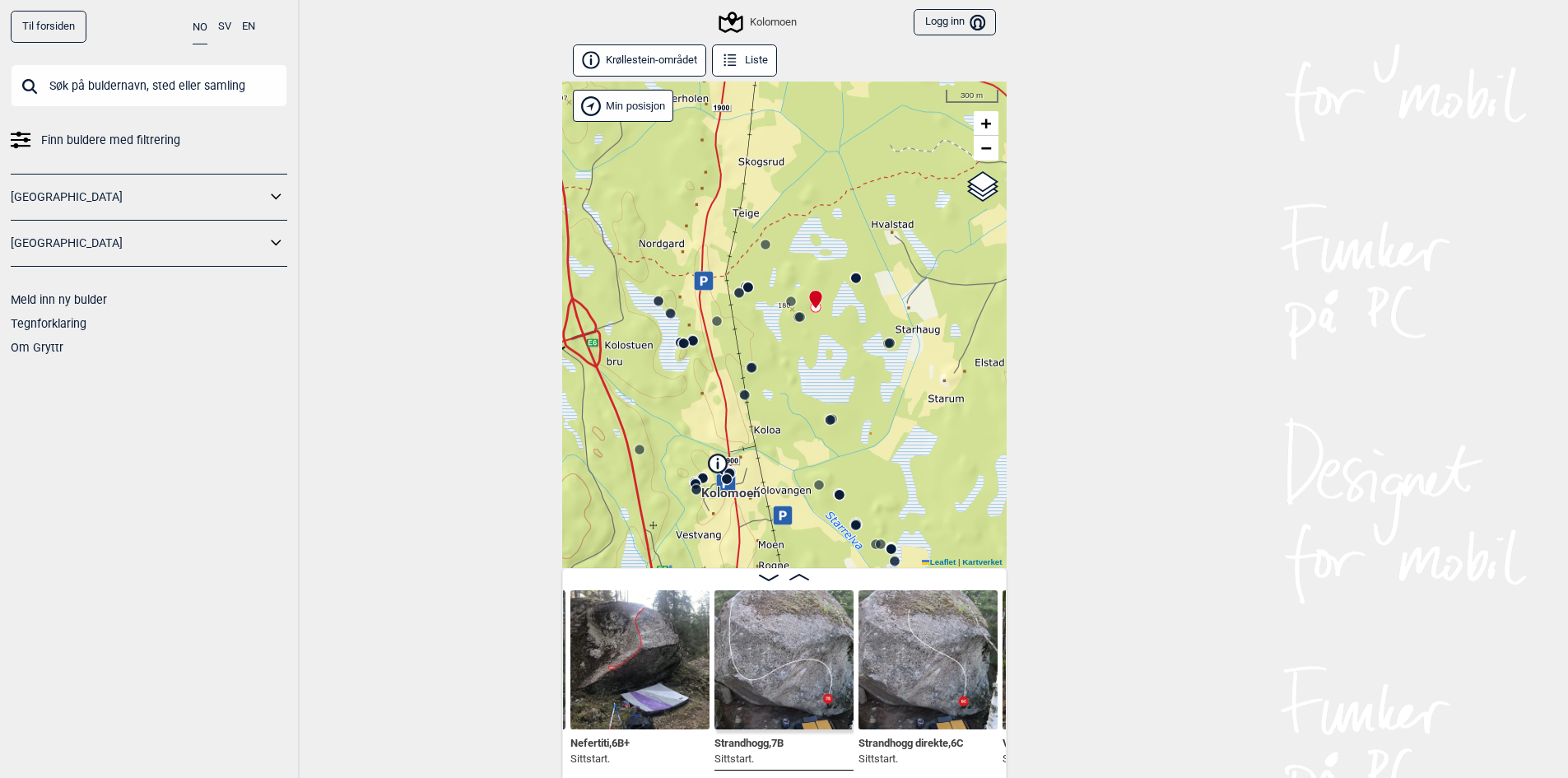
drag, startPoint x: 746, startPoint y: 375, endPoint x: 741, endPoint y: 452, distance: 77.2
click at [741, 452] on div "Kolomoen" at bounding box center [784, 325] width 444 height 487
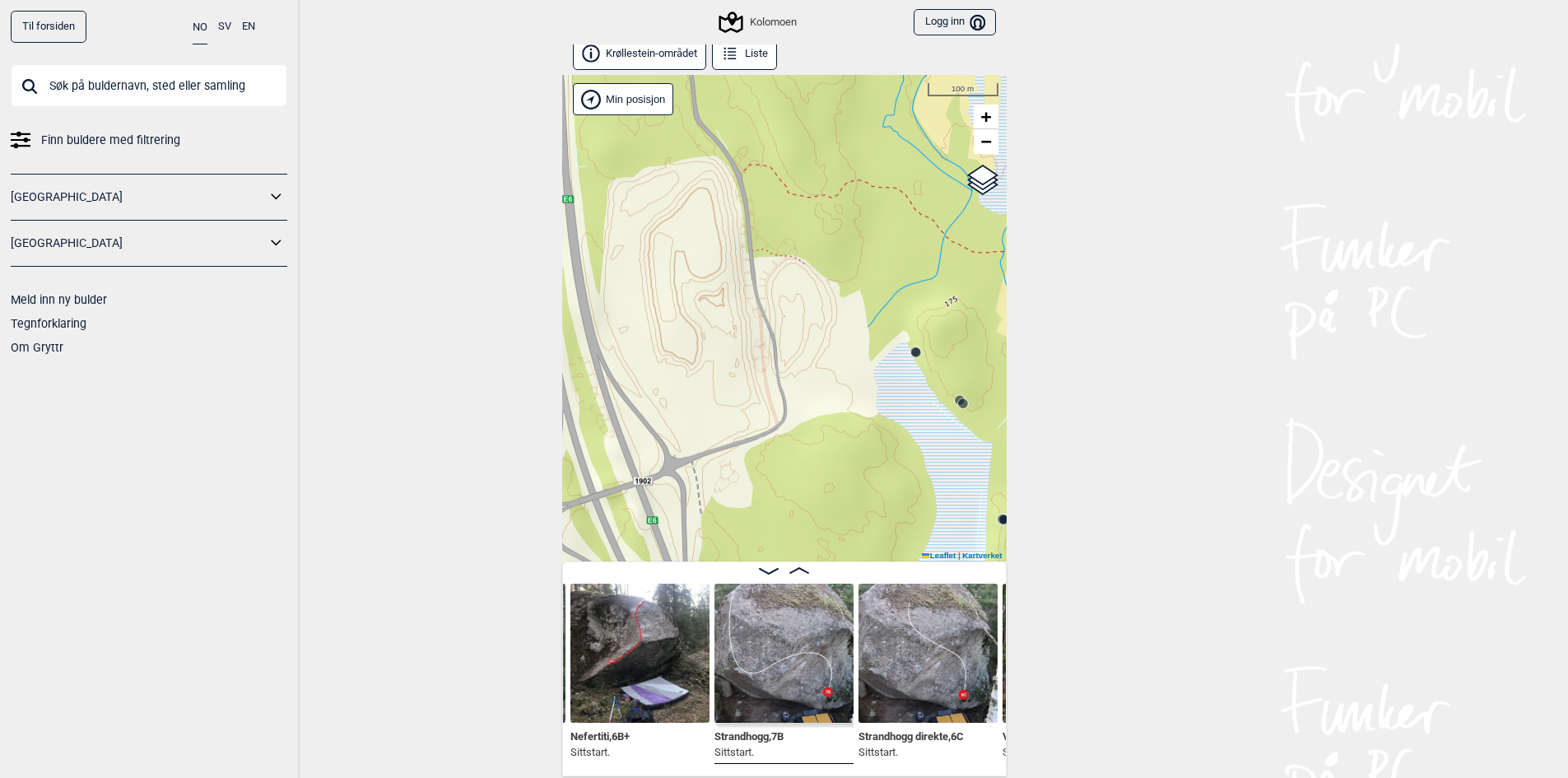
scroll to position [9, 0]
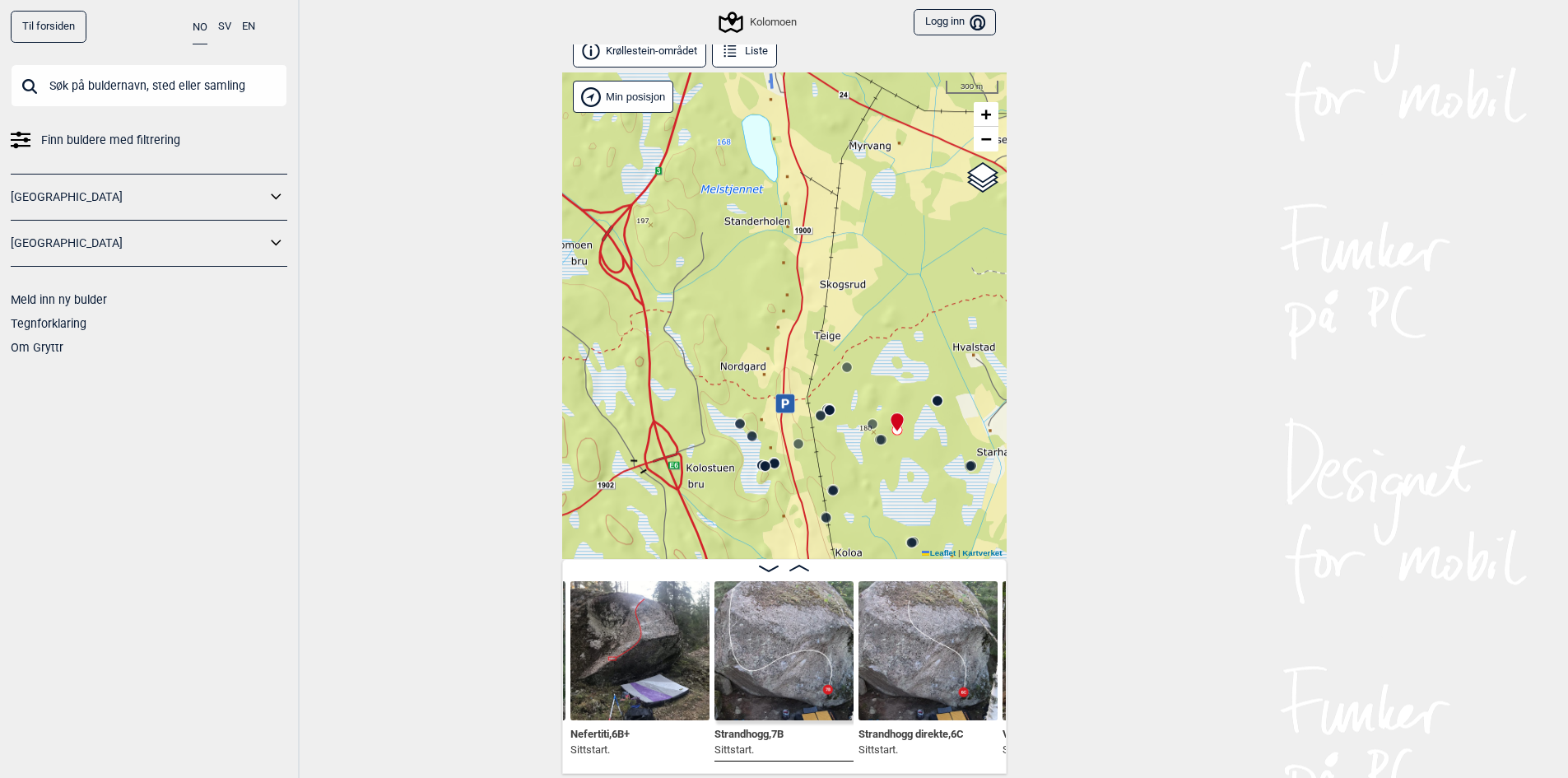
click at [786, 620] on img at bounding box center [784, 651] width 140 height 140
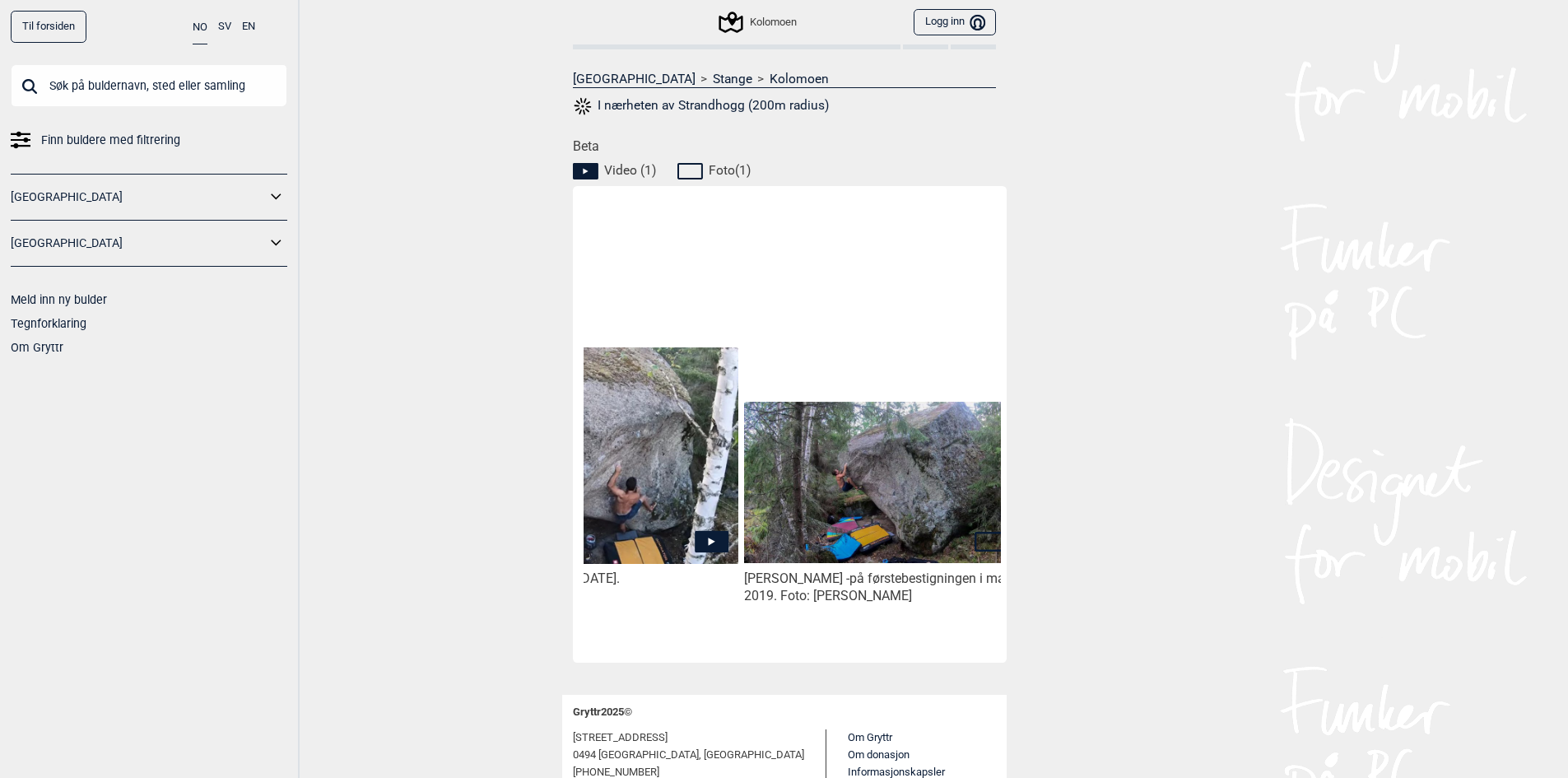
scroll to position [0, 139]
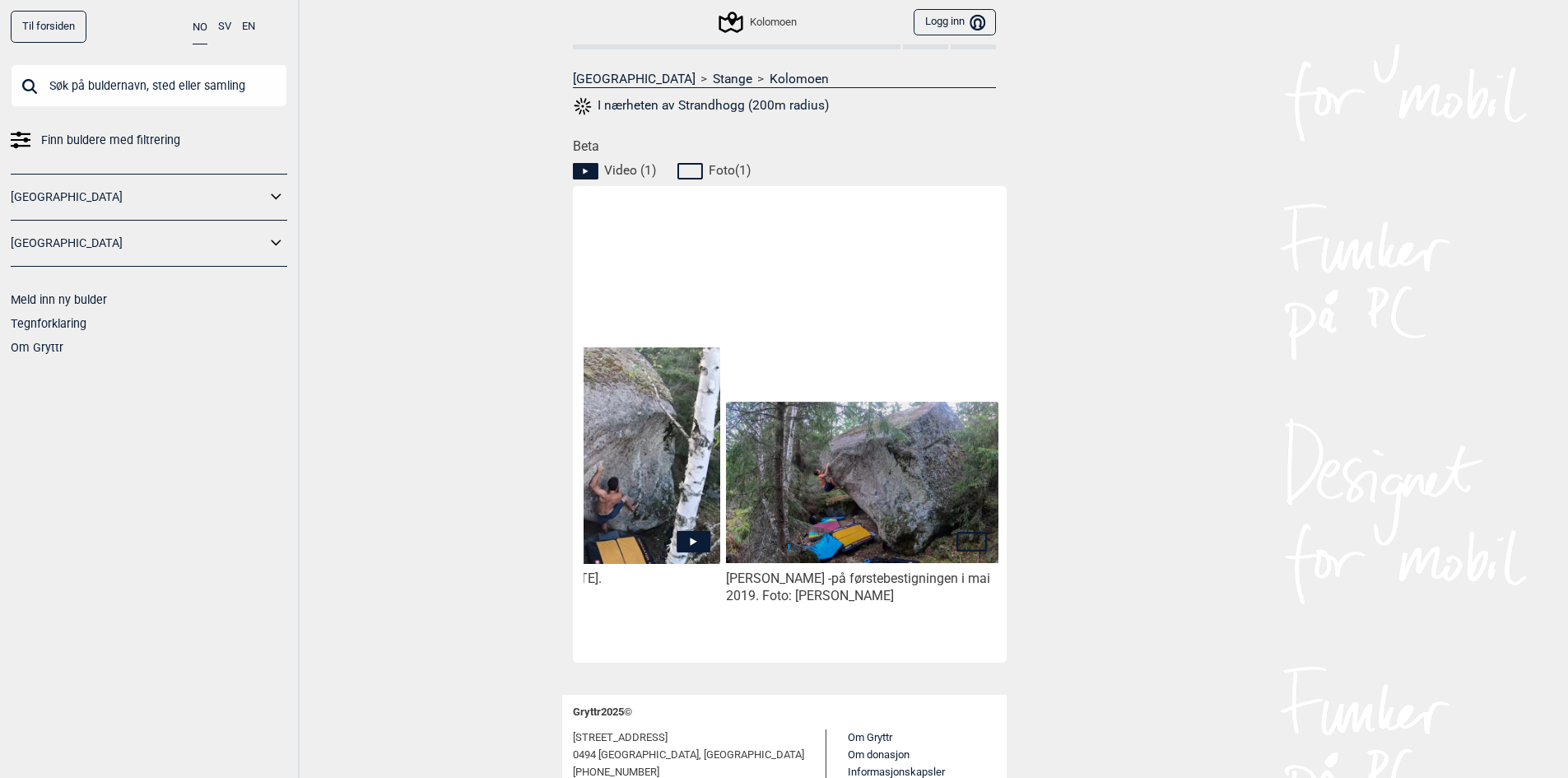
click at [883, 519] on img at bounding box center [862, 482] width 271 height 160
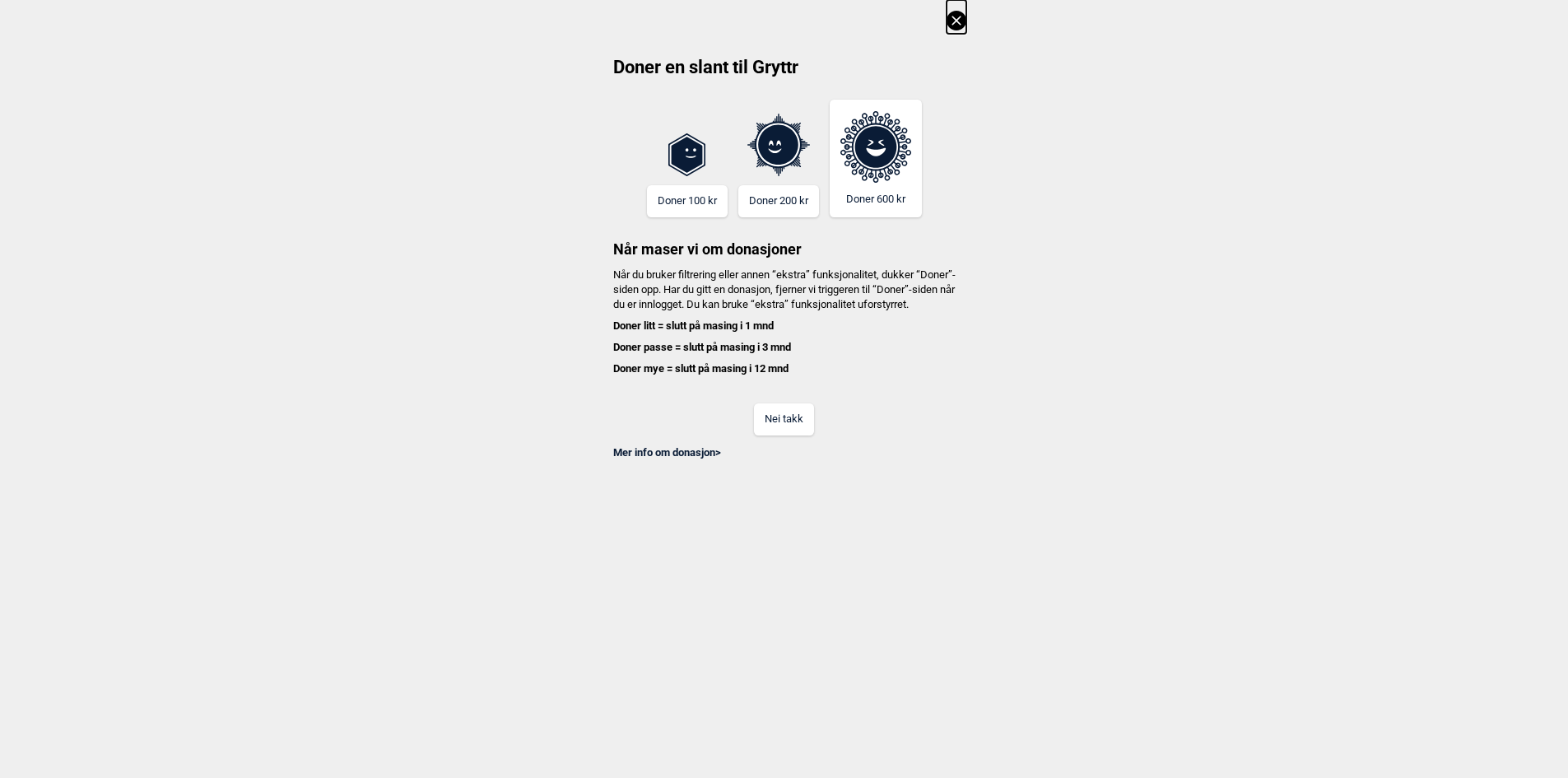
click at [807, 436] on button "Nei takk" at bounding box center [784, 419] width 60 height 32
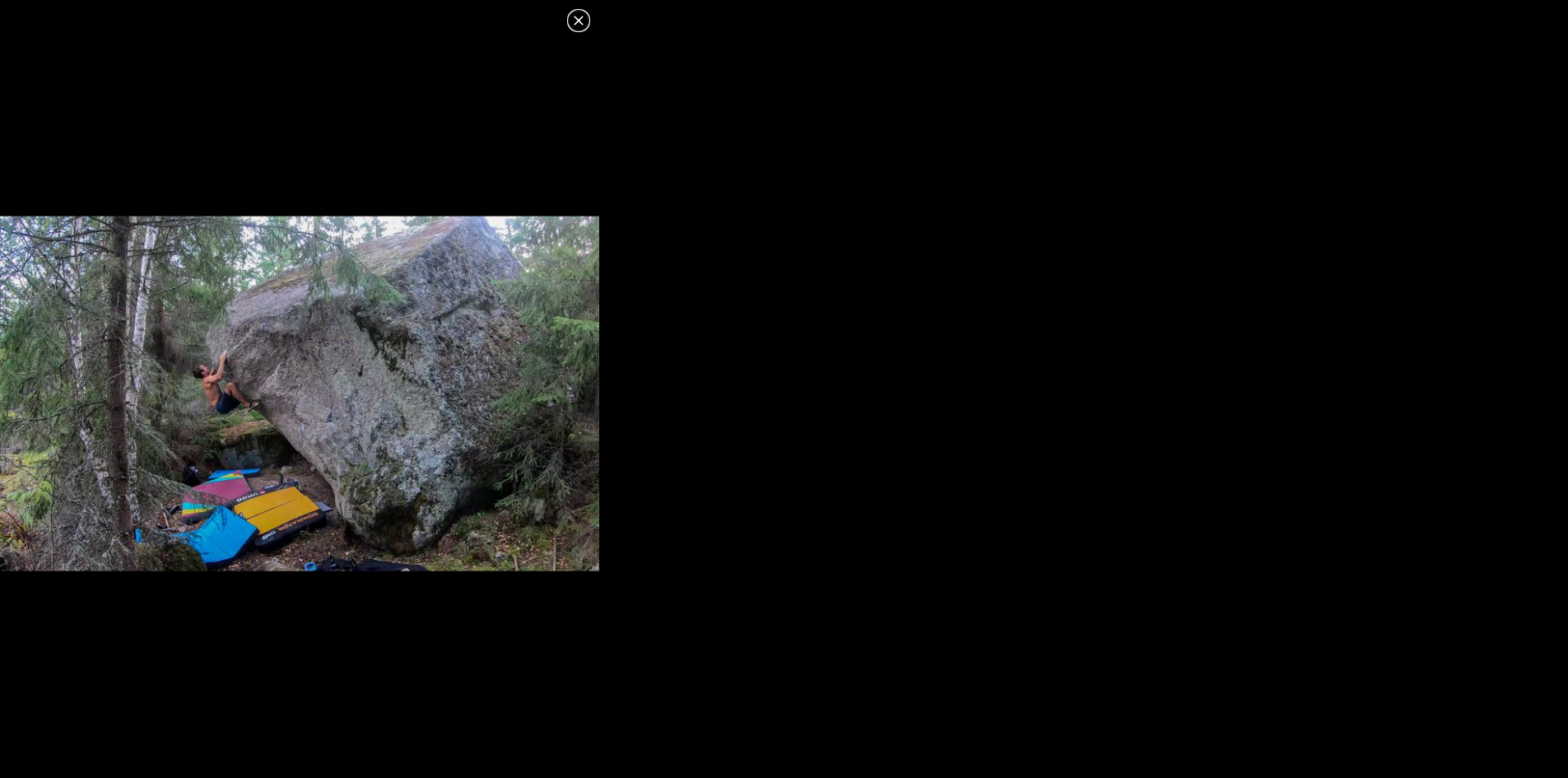
click at [583, 24] on icon at bounding box center [578, 20] width 9 height 9
